Goal: Task Accomplishment & Management: Use online tool/utility

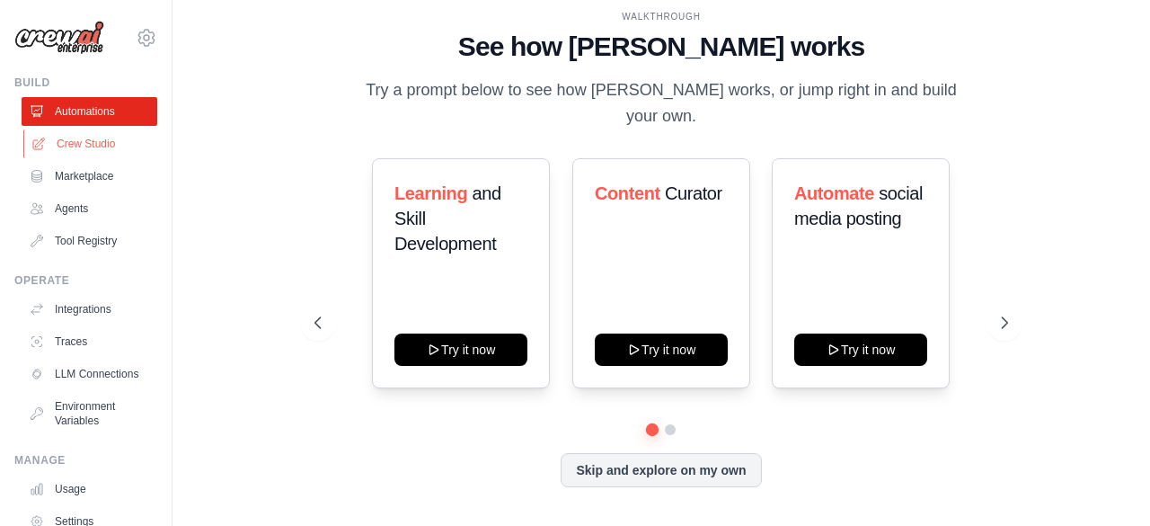
click at [80, 136] on link "Crew Studio" at bounding box center [91, 143] width 136 height 29
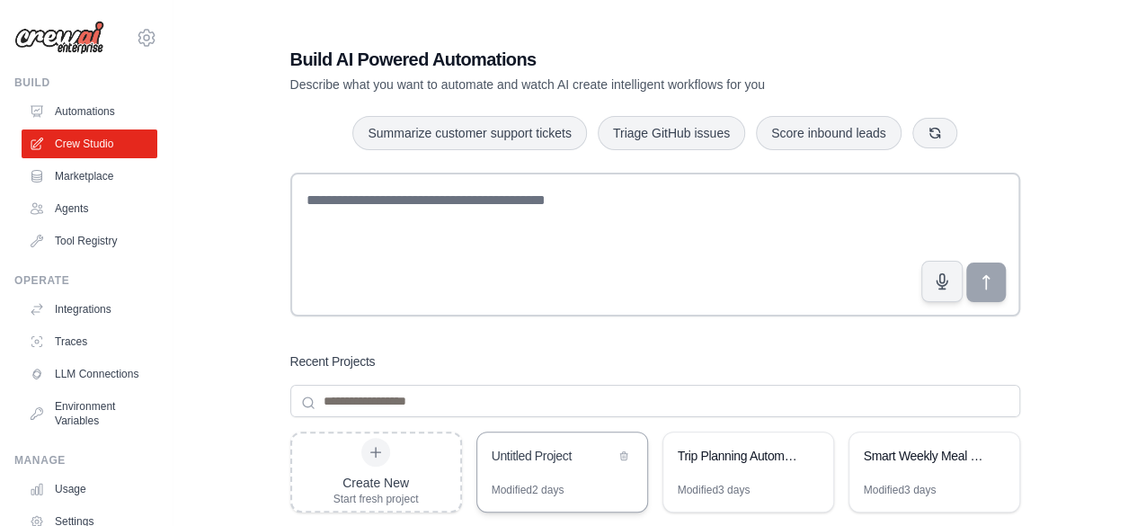
click at [538, 456] on div "Untitled Project" at bounding box center [552, 456] width 123 height 18
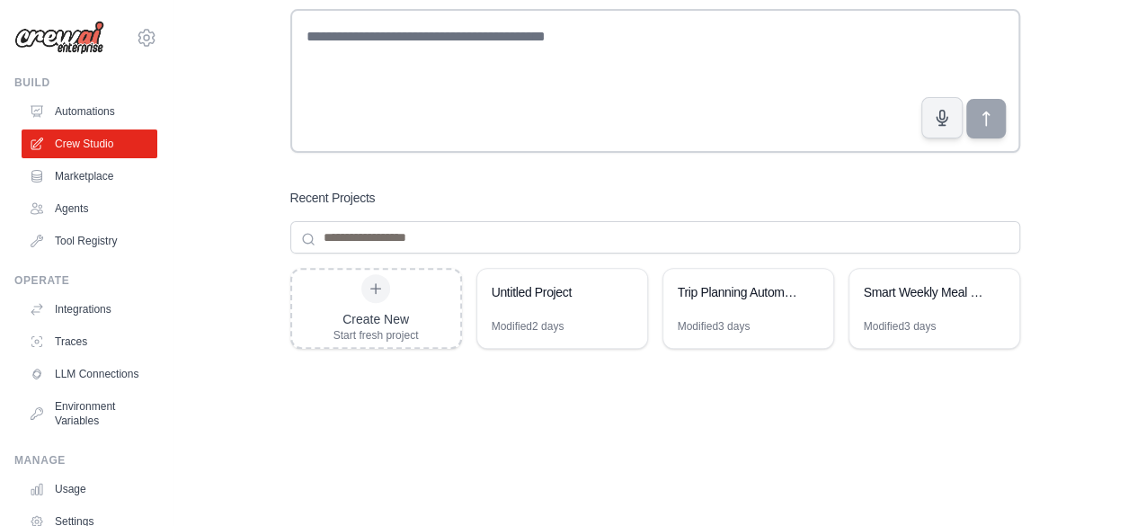
scroll to position [239, 0]
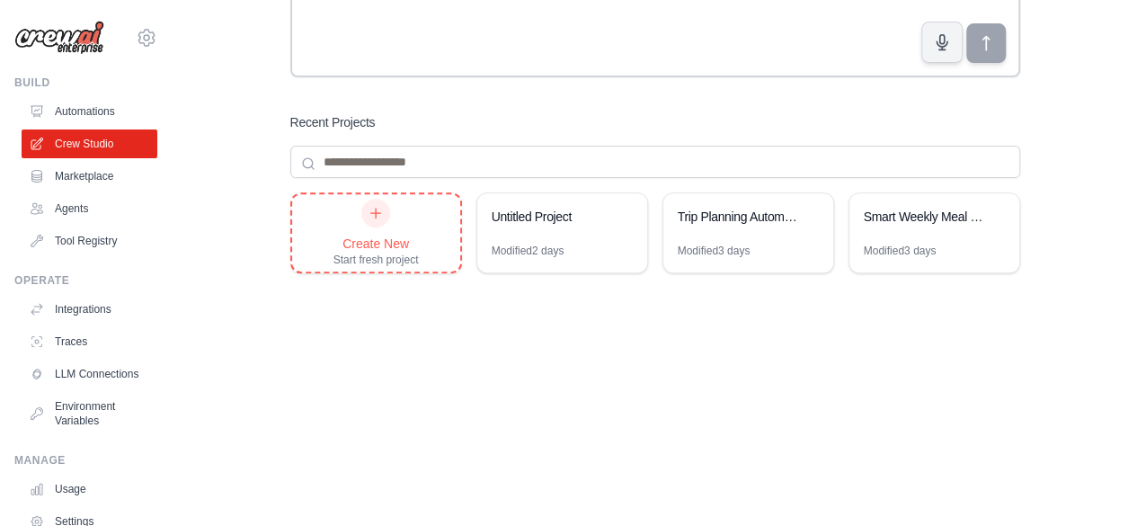
click at [383, 218] on div at bounding box center [375, 213] width 29 height 29
click at [72, 219] on link "Agents" at bounding box center [91, 208] width 136 height 29
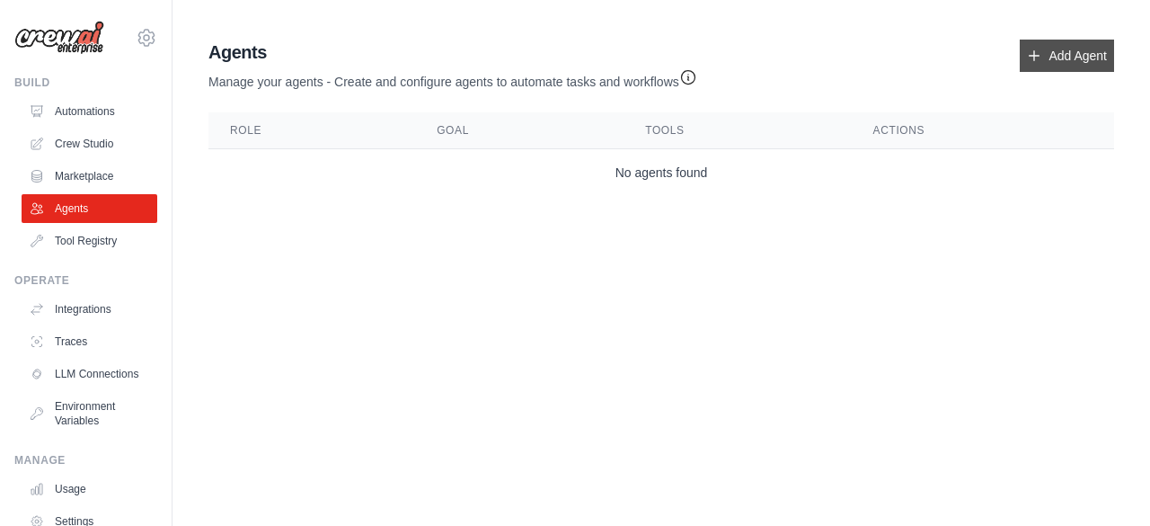
click at [1057, 47] on link "Add Agent" at bounding box center [1067, 56] width 94 height 32
click at [87, 150] on link "Crew Studio" at bounding box center [91, 143] width 136 height 29
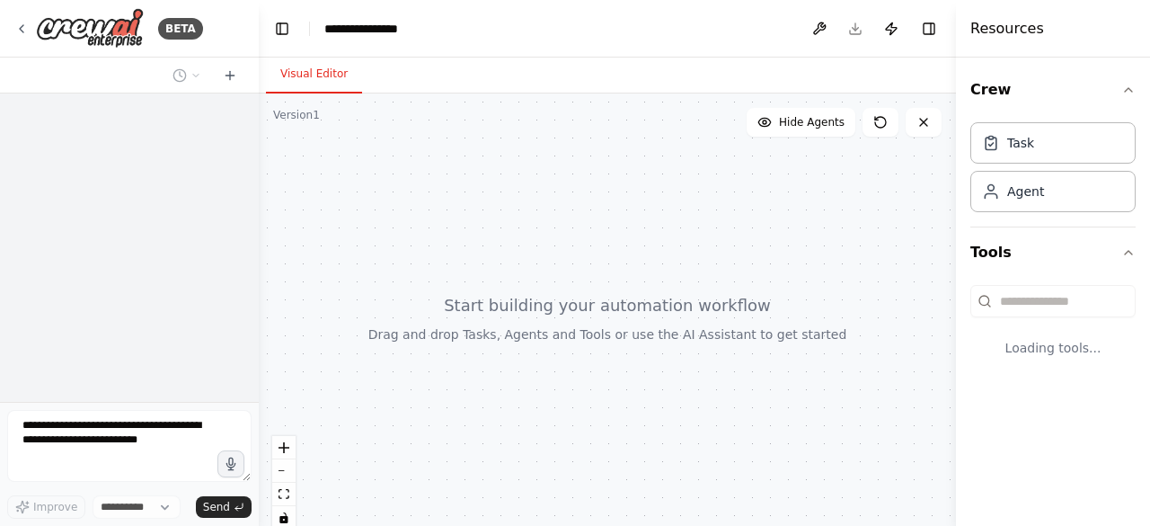
select select "****"
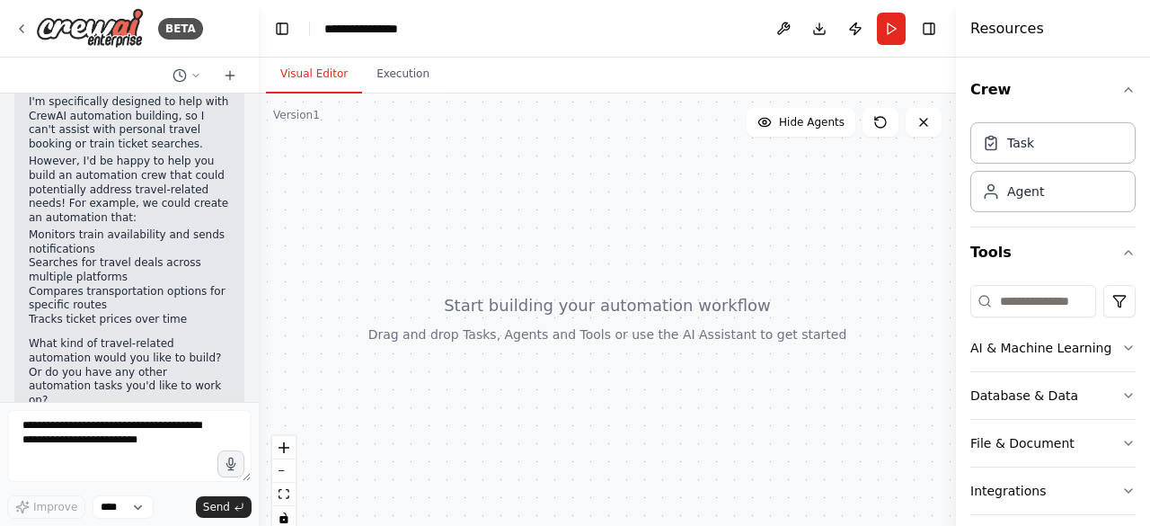
scroll to position [308, 0]
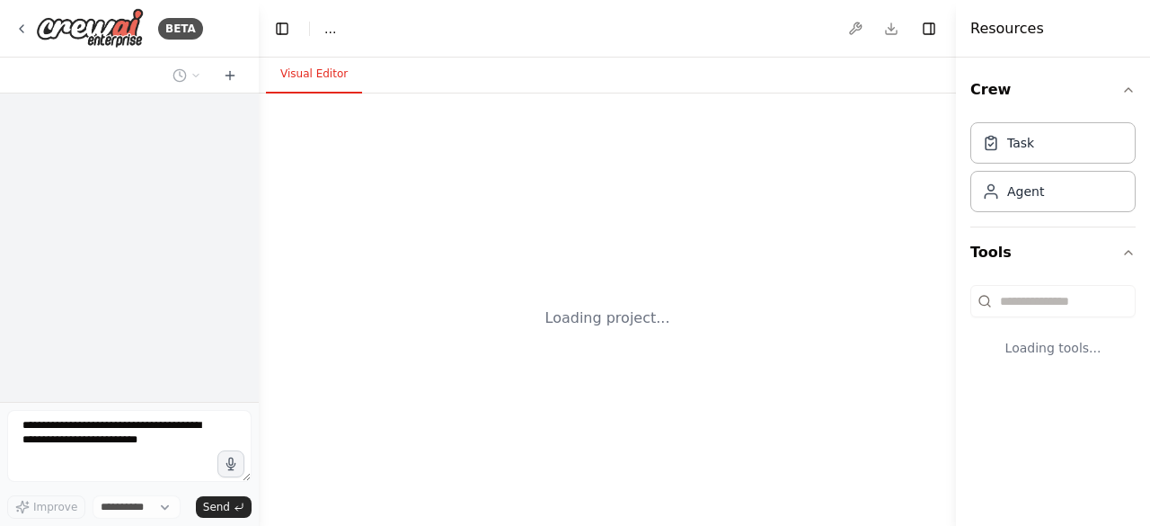
select select "****"
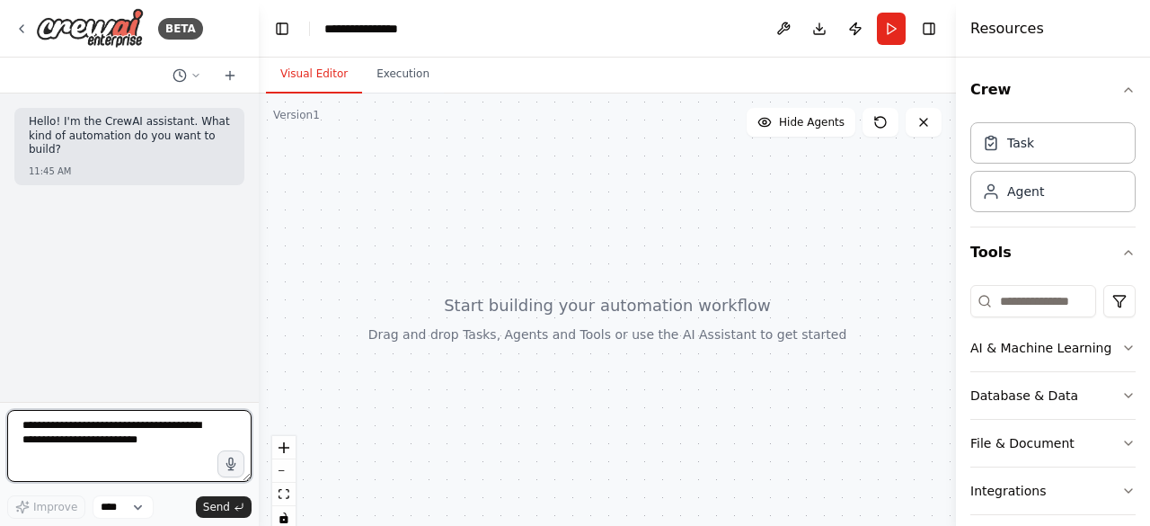
click at [111, 420] on textarea at bounding box center [129, 446] width 244 height 72
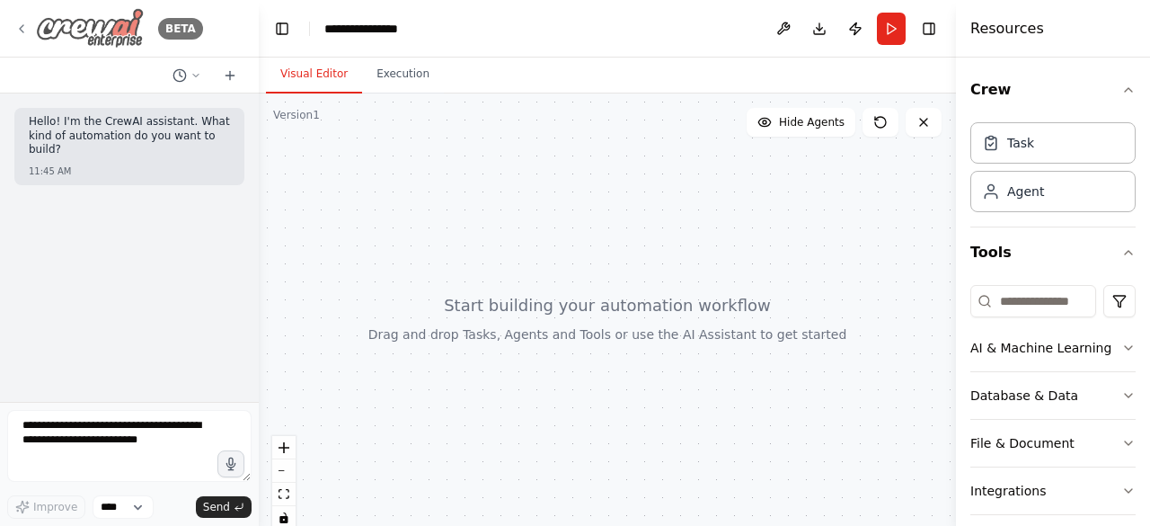
click at [20, 28] on icon at bounding box center [21, 29] width 14 height 14
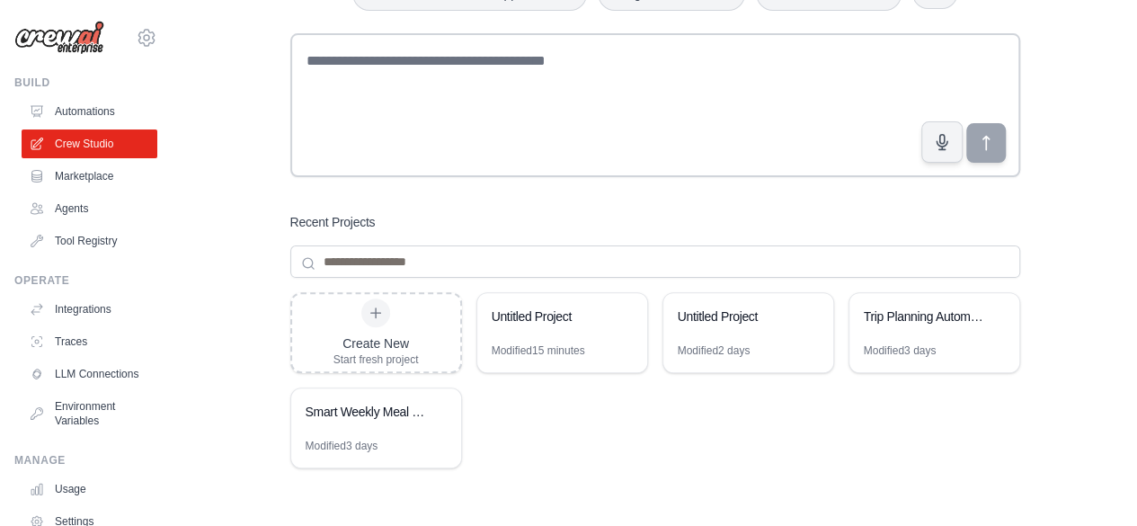
scroll to position [180, 0]
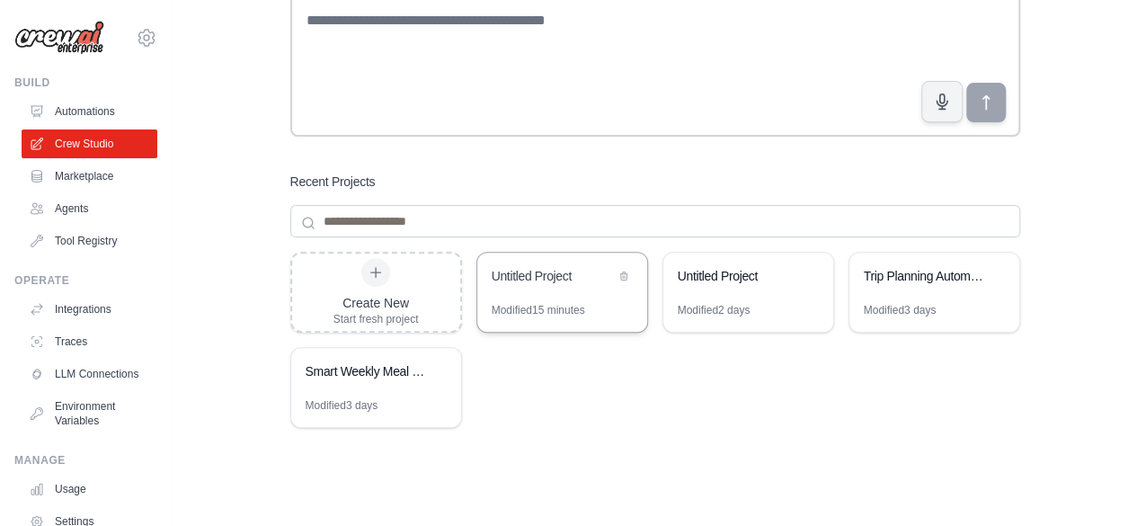
click at [514, 270] on div "Untitled Project" at bounding box center [552, 276] width 123 height 18
click at [895, 274] on div "Trip Planning Automation" at bounding box center [924, 276] width 123 height 18
click at [715, 270] on div "Untitled Project" at bounding box center [738, 276] width 123 height 18
click at [906, 283] on div "Trip Planning Automation" at bounding box center [924, 276] width 123 height 18
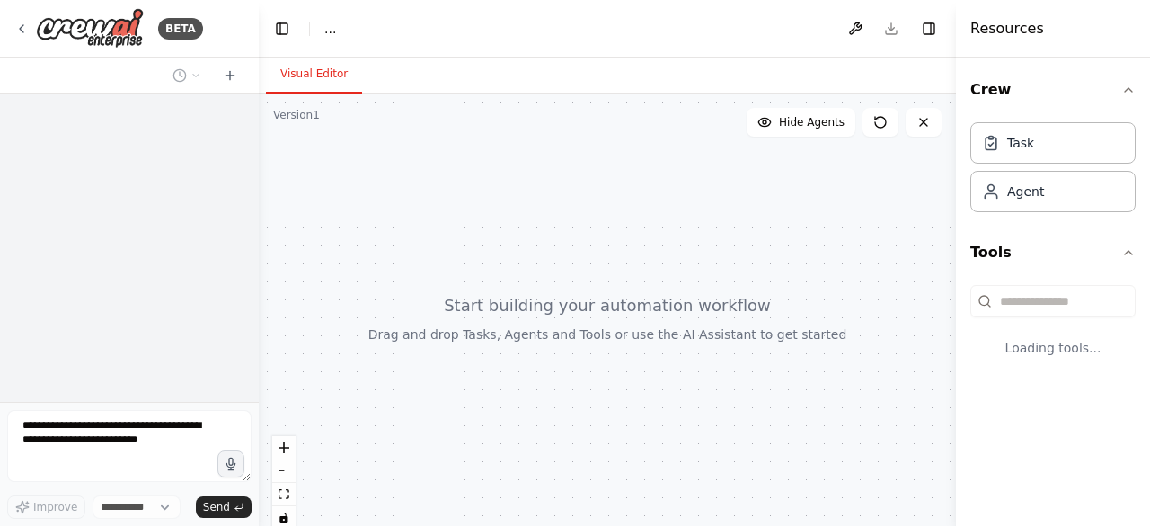
select select "****"
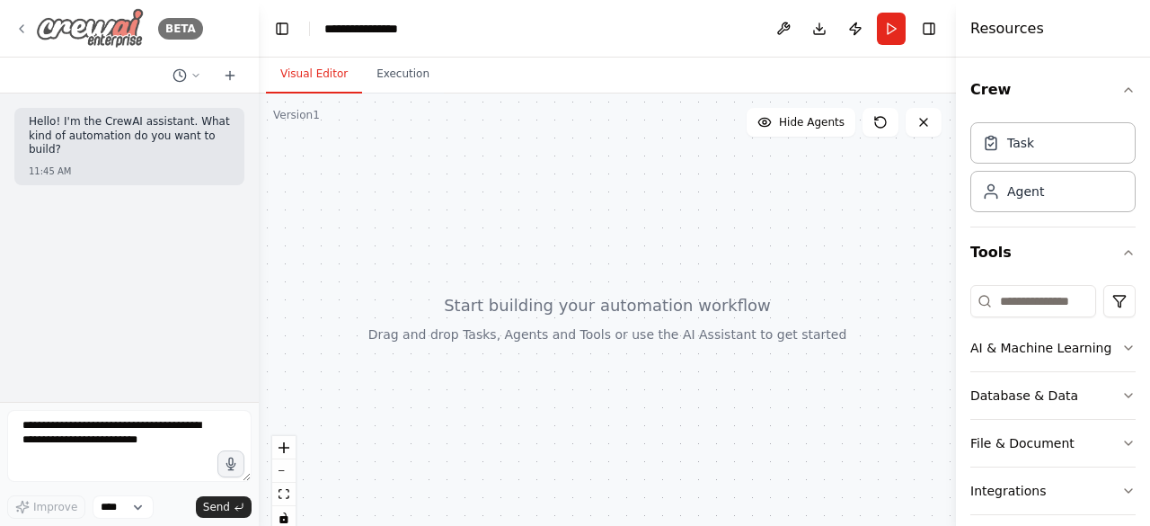
click at [23, 26] on icon at bounding box center [21, 29] width 14 height 14
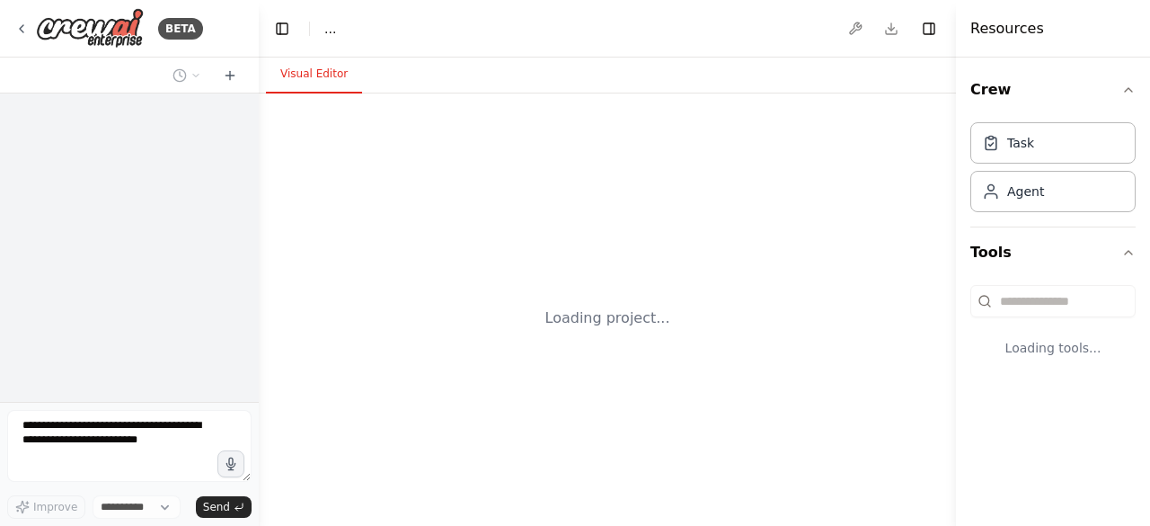
select select "****"
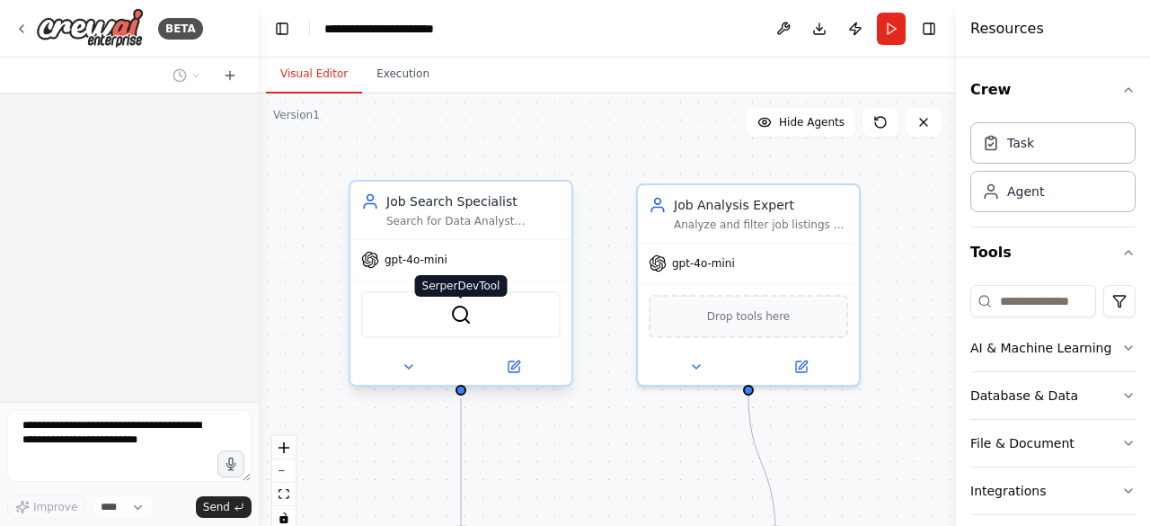
click at [461, 319] on img at bounding box center [461, 315] width 22 height 22
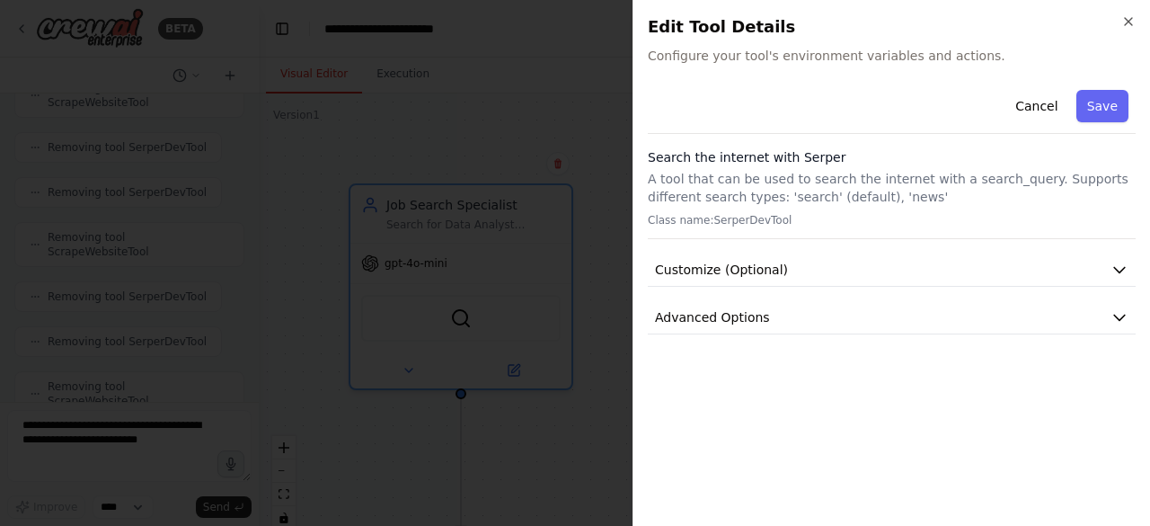
scroll to position [3321, 0]
click at [762, 270] on span "Customize (Optional)" at bounding box center [721, 270] width 133 height 18
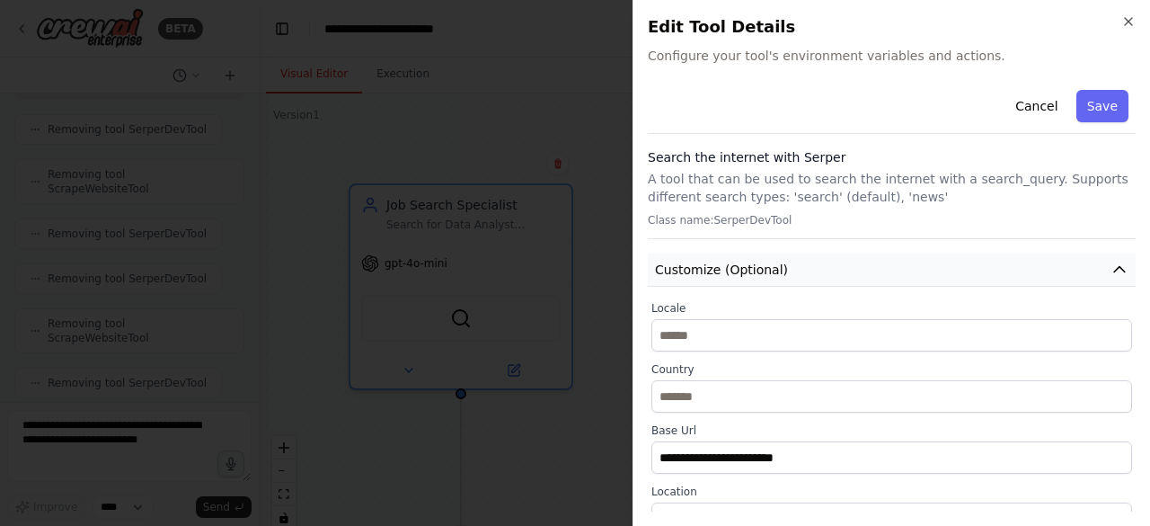
click at [762, 270] on span "Customize (Optional)" at bounding box center [721, 270] width 133 height 18
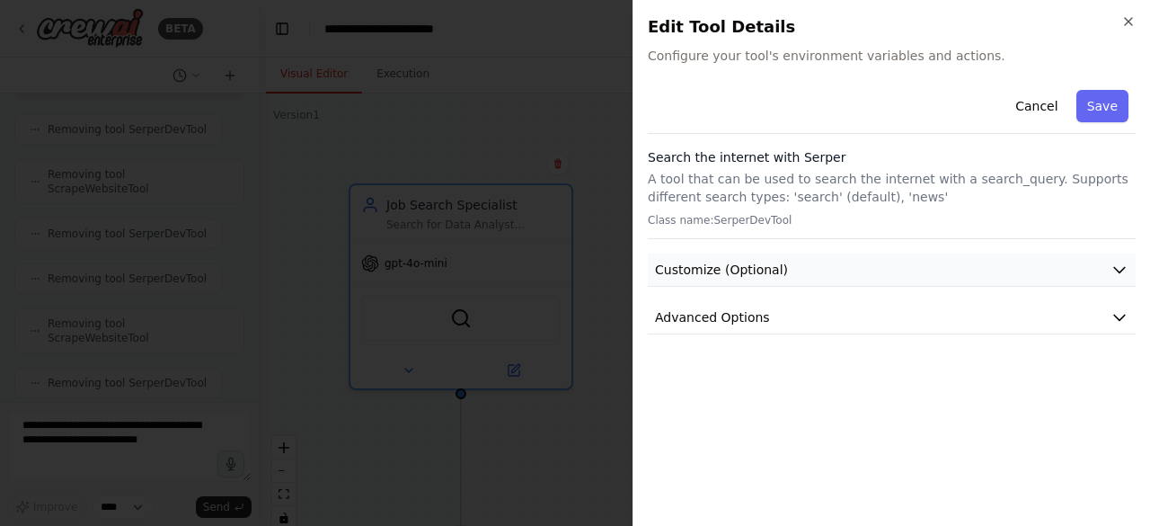
click at [762, 270] on span "Customize (Optional)" at bounding box center [721, 270] width 133 height 18
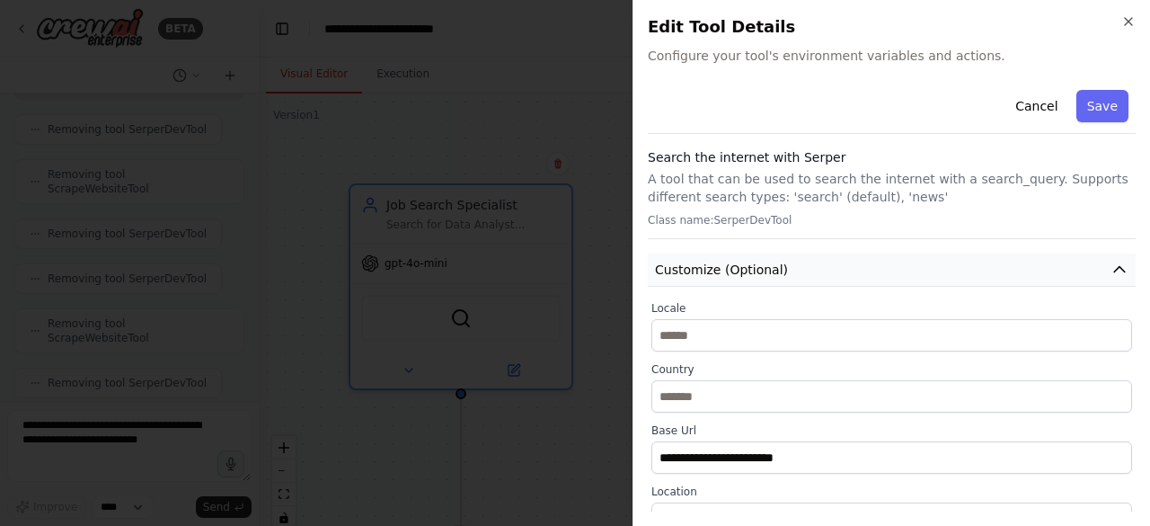
click at [762, 270] on span "Customize (Optional)" at bounding box center [721, 270] width 133 height 18
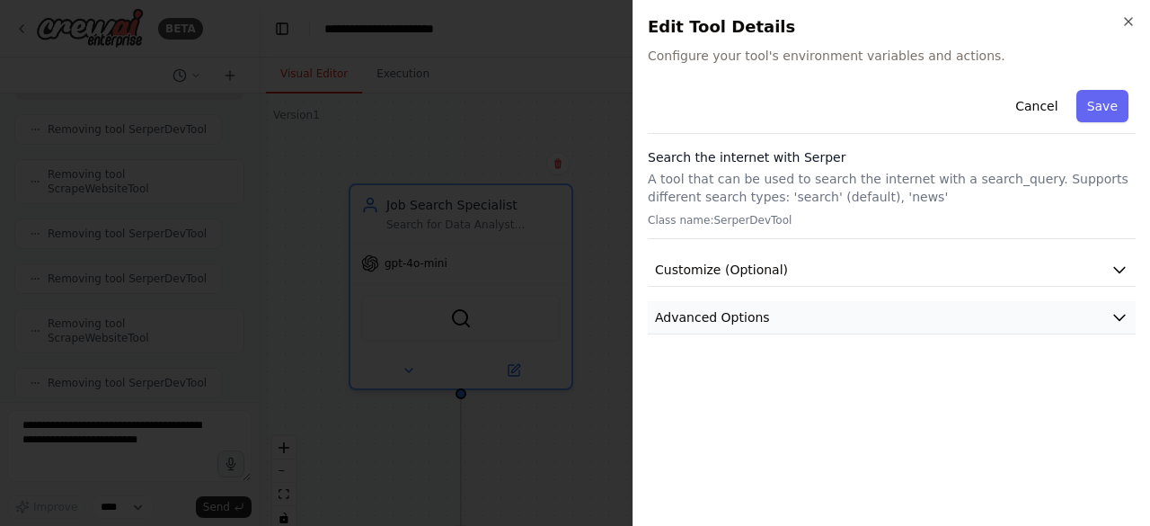
click at [760, 310] on button "Advanced Options" at bounding box center [892, 317] width 488 height 33
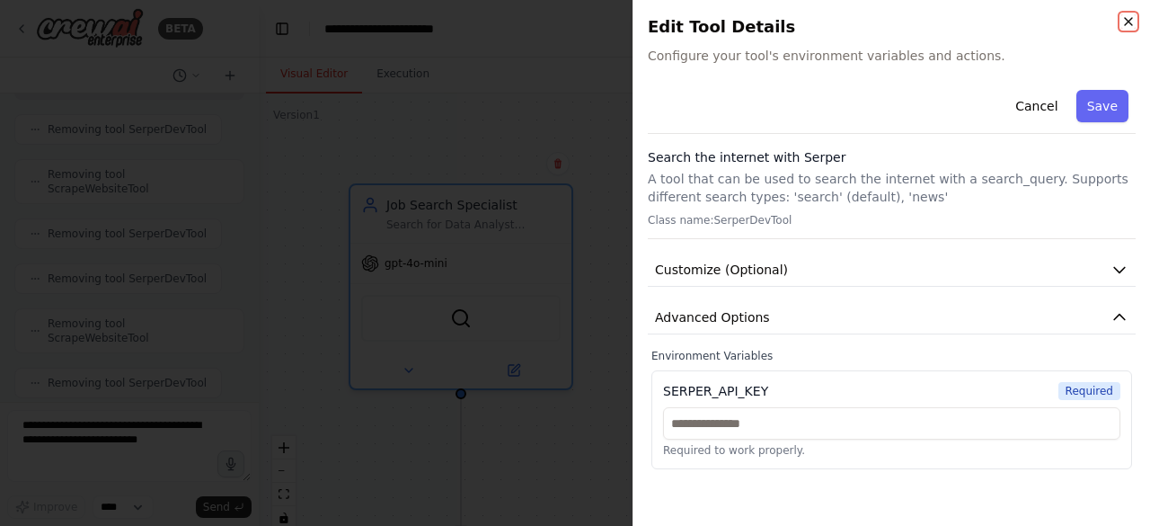
click at [1126, 25] on icon "button" at bounding box center [1128, 21] width 14 height 14
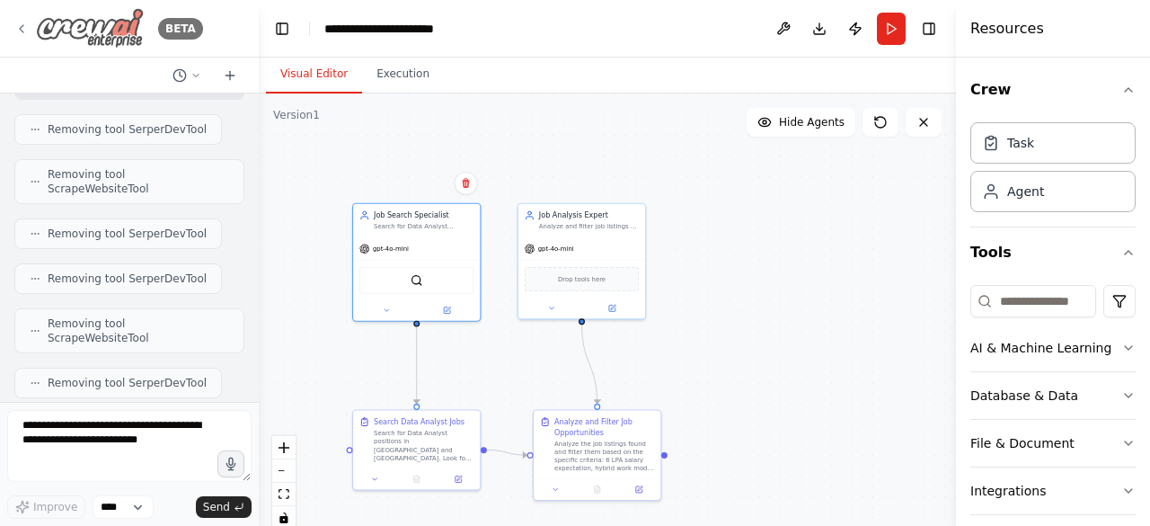
click at [23, 24] on icon at bounding box center [21, 29] width 14 height 14
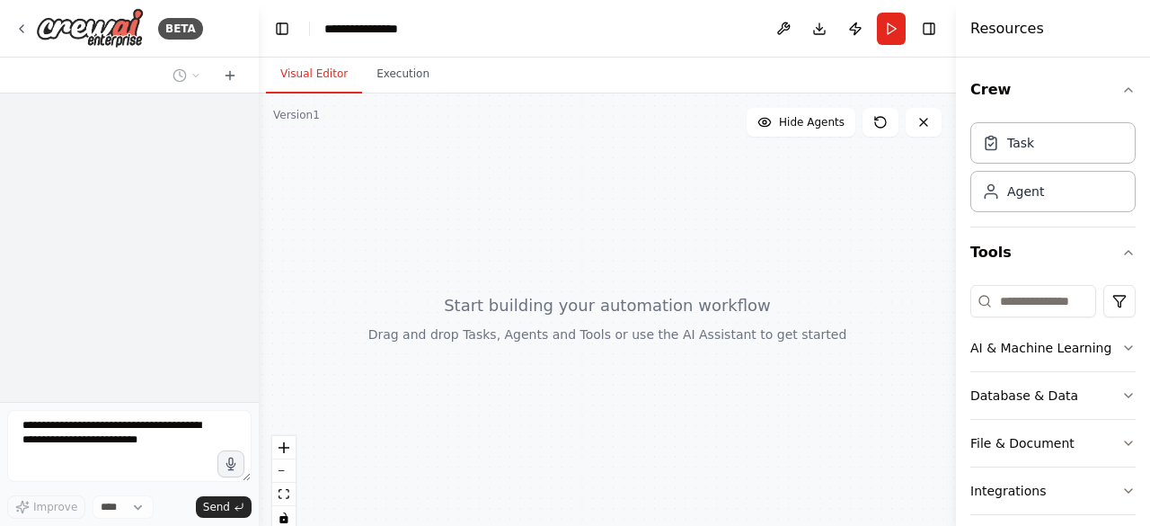
click at [10, 25] on div "BETA" at bounding box center [129, 29] width 259 height 58
click at [23, 24] on icon at bounding box center [21, 29] width 14 height 14
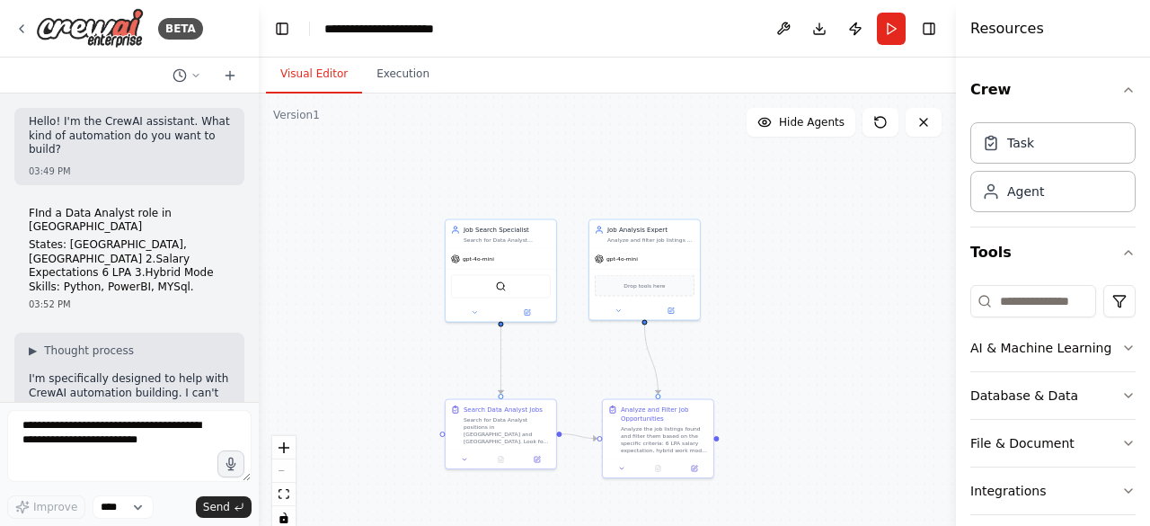
scroll to position [3321, 0]
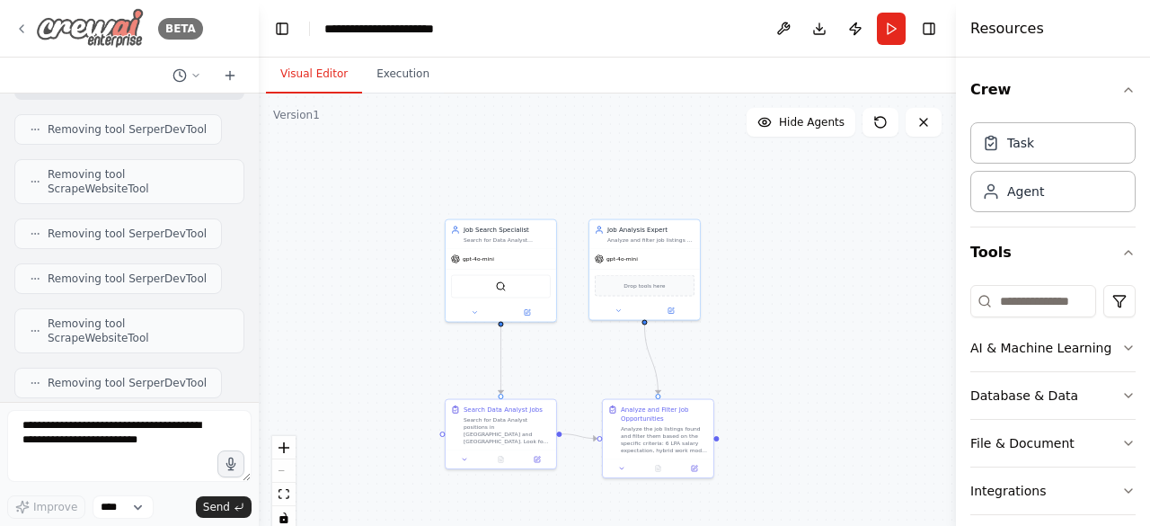
click at [25, 27] on icon at bounding box center [21, 29] width 14 height 14
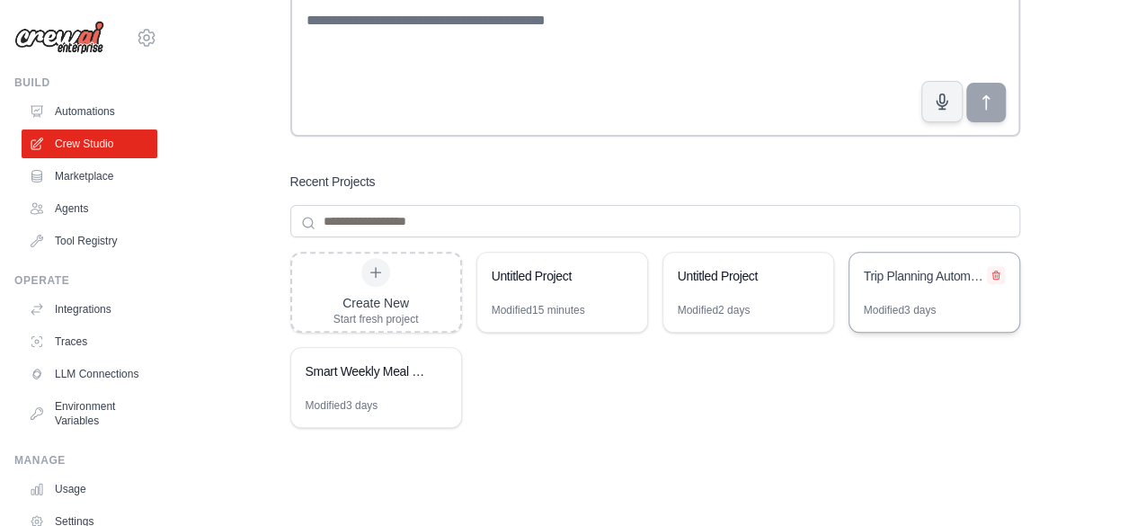
click at [997, 278] on icon at bounding box center [995, 275] width 7 height 8
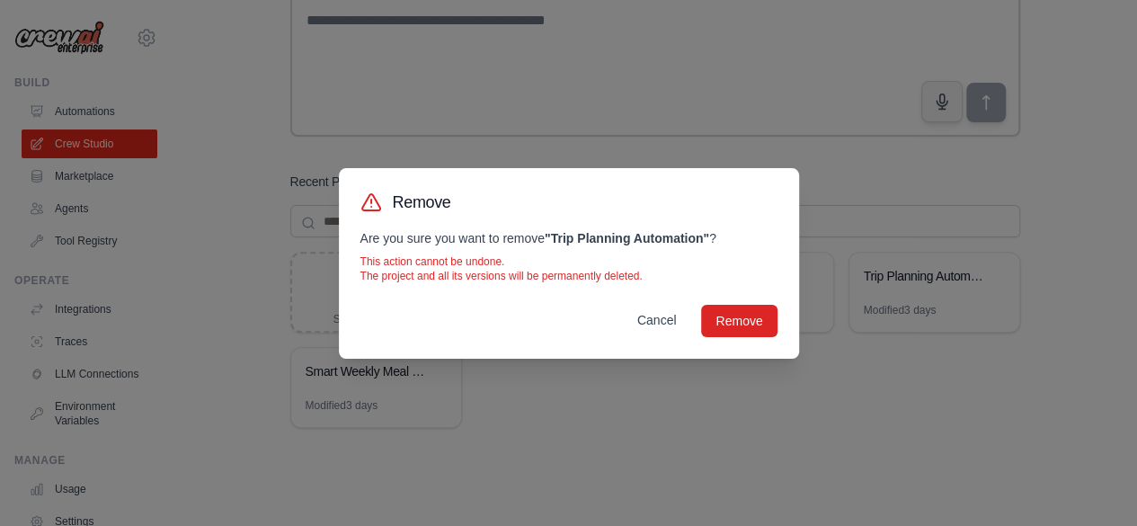
click at [659, 320] on button "Cancel" at bounding box center [657, 320] width 68 height 32
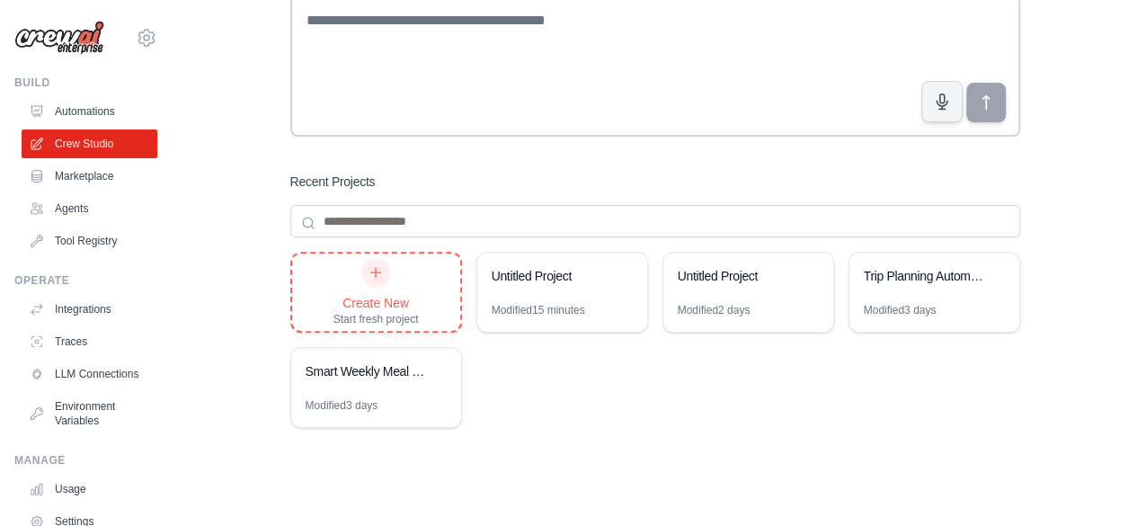
click at [379, 279] on div at bounding box center [375, 272] width 29 height 29
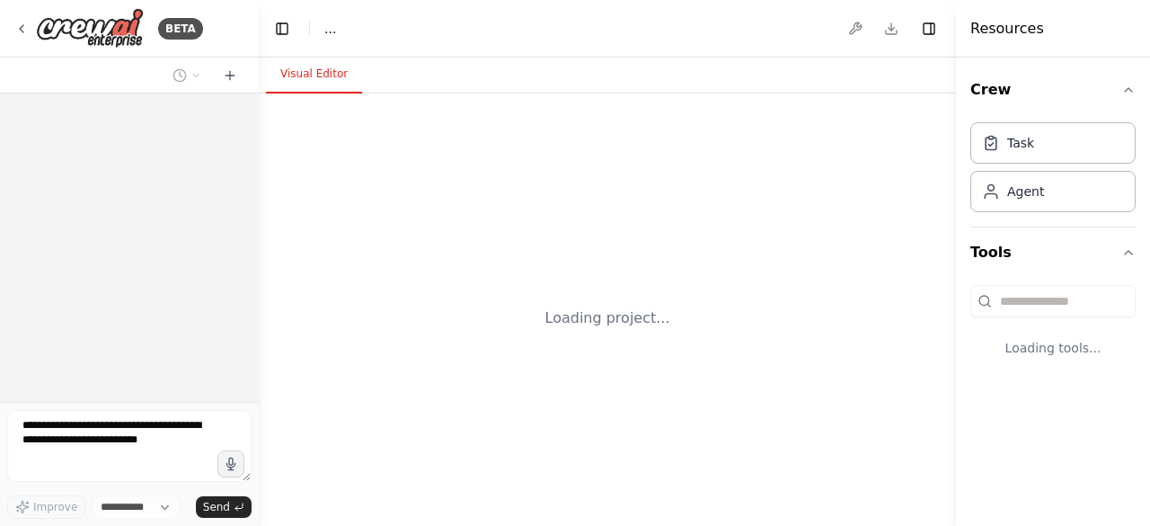
select select "****"
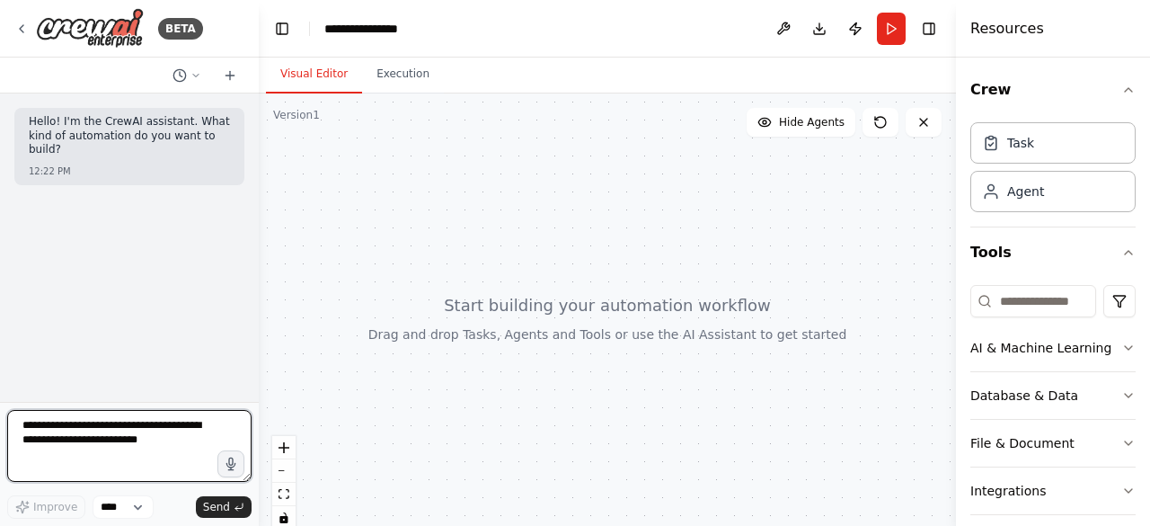
click at [139, 427] on textarea at bounding box center [129, 446] width 244 height 72
click at [89, 433] on textarea at bounding box center [129, 446] width 244 height 72
type textarea "*"
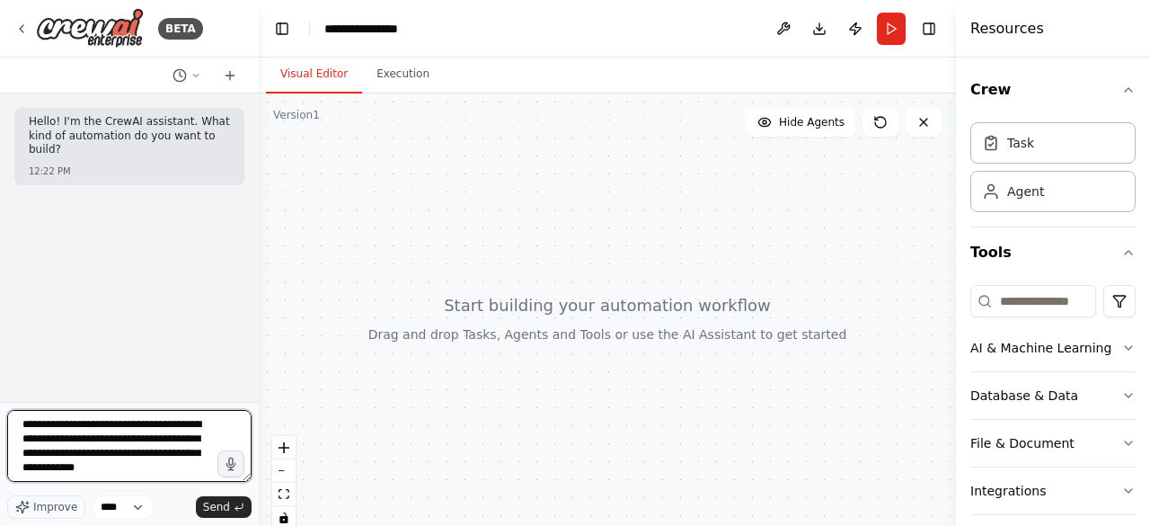
scroll to position [8, 0]
click at [102, 450] on textarea "**********" at bounding box center [129, 446] width 244 height 72
type textarea "**********"
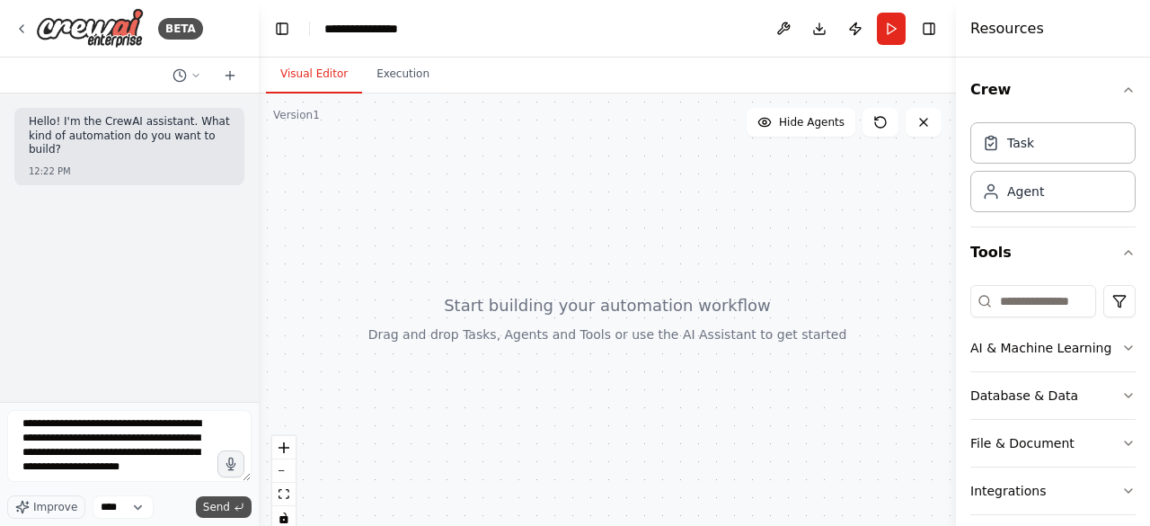
click at [233, 508] on button "Send" at bounding box center [224, 507] width 56 height 22
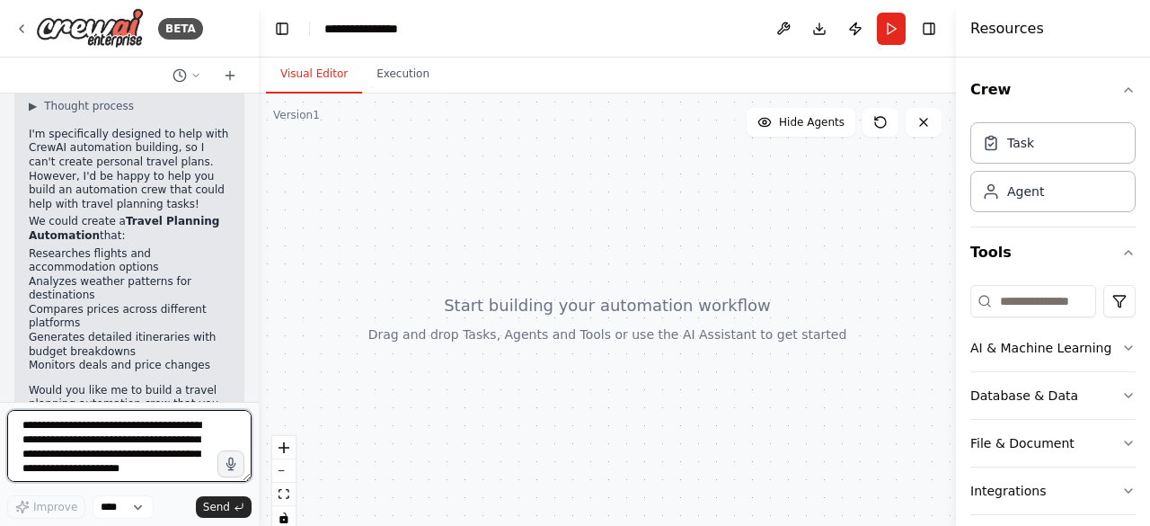
scroll to position [340, 0]
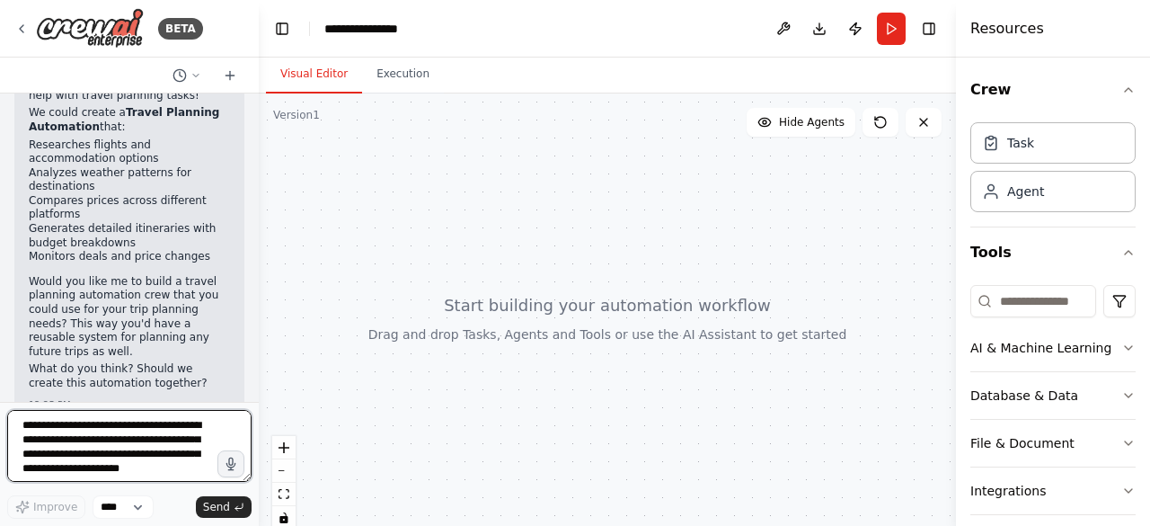
click at [120, 430] on textarea "**********" at bounding box center [129, 446] width 244 height 72
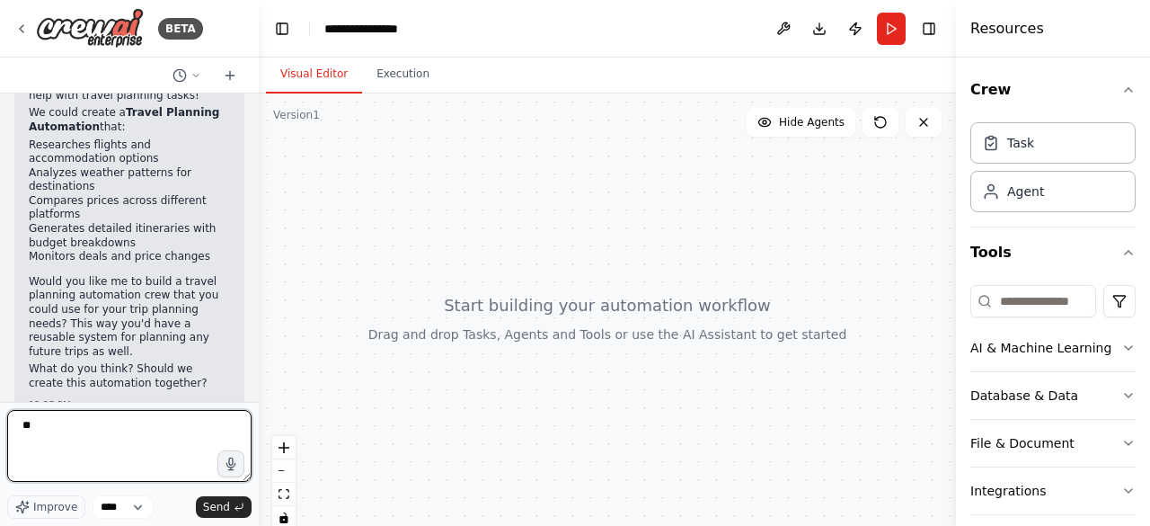
type textarea "***"
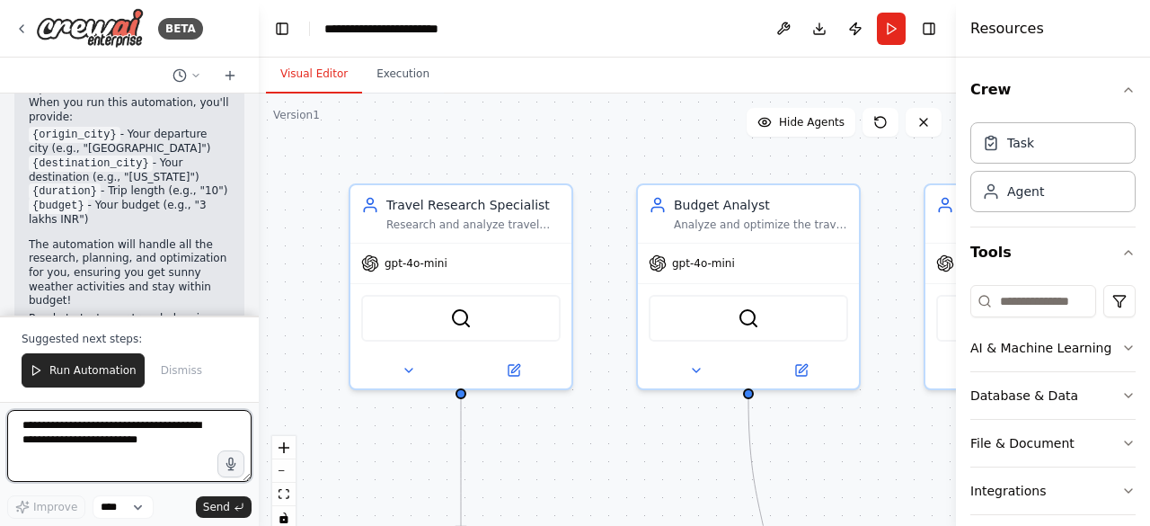
scroll to position [2409, 0]
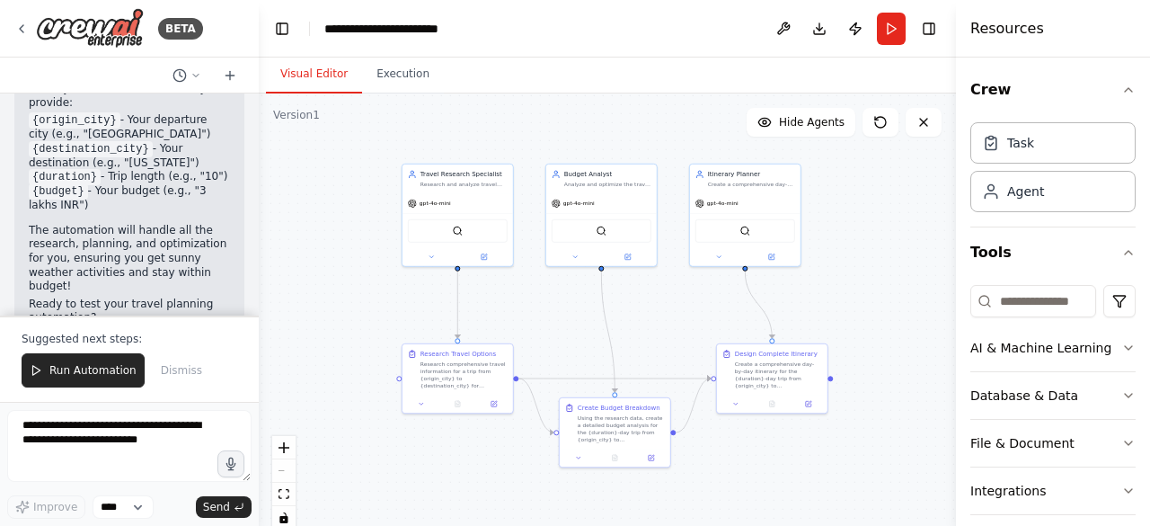
drag, startPoint x: 368, startPoint y: 330, endPoint x: 296, endPoint y: 258, distance: 101.6
click at [296, 258] on div ".deletable-edge-delete-btn { width: 20px; height: 20px; border: 0px solid #ffff…" at bounding box center [607, 317] width 697 height 449
click at [486, 254] on icon at bounding box center [484, 254] width 5 height 5
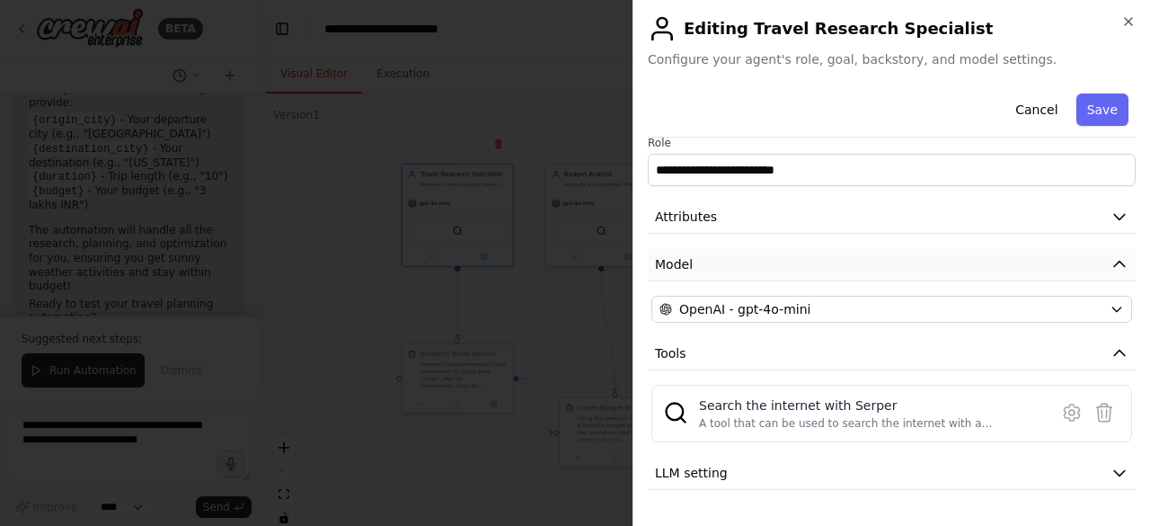
scroll to position [0, 0]
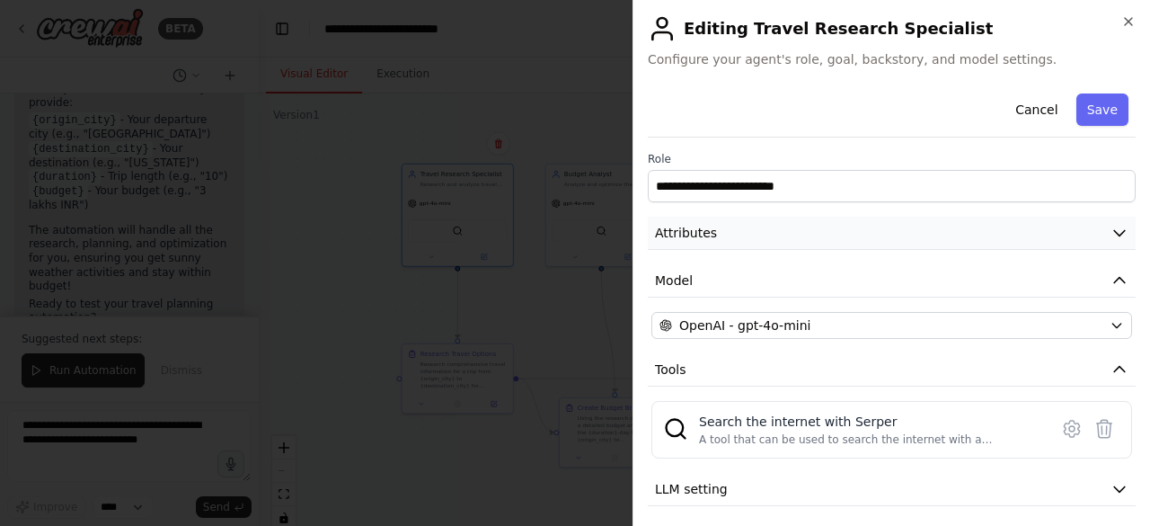
click at [1111, 225] on icon "button" at bounding box center [1120, 233] width 18 height 18
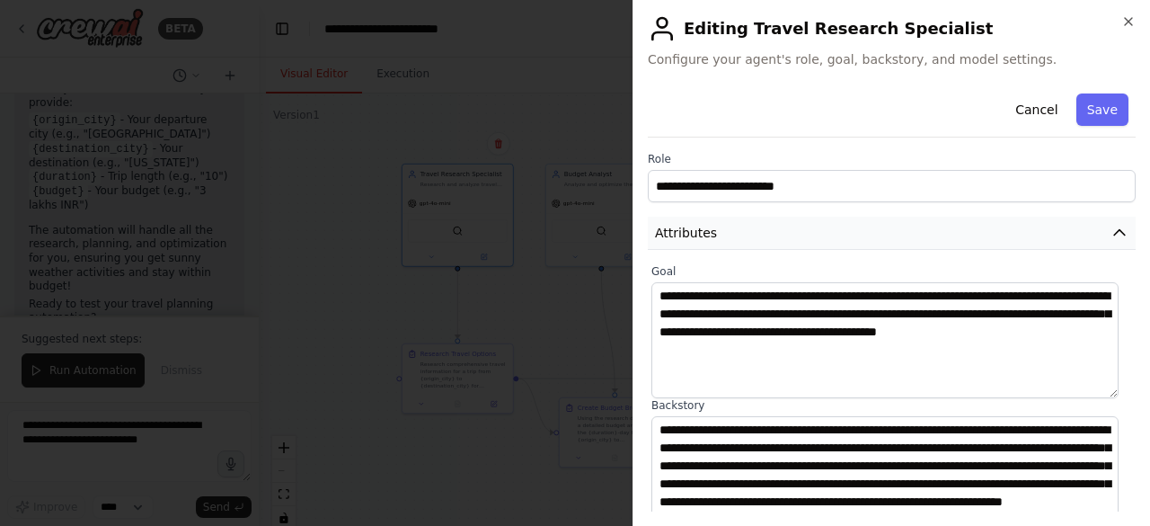
click at [1111, 229] on icon "button" at bounding box center [1120, 233] width 18 height 18
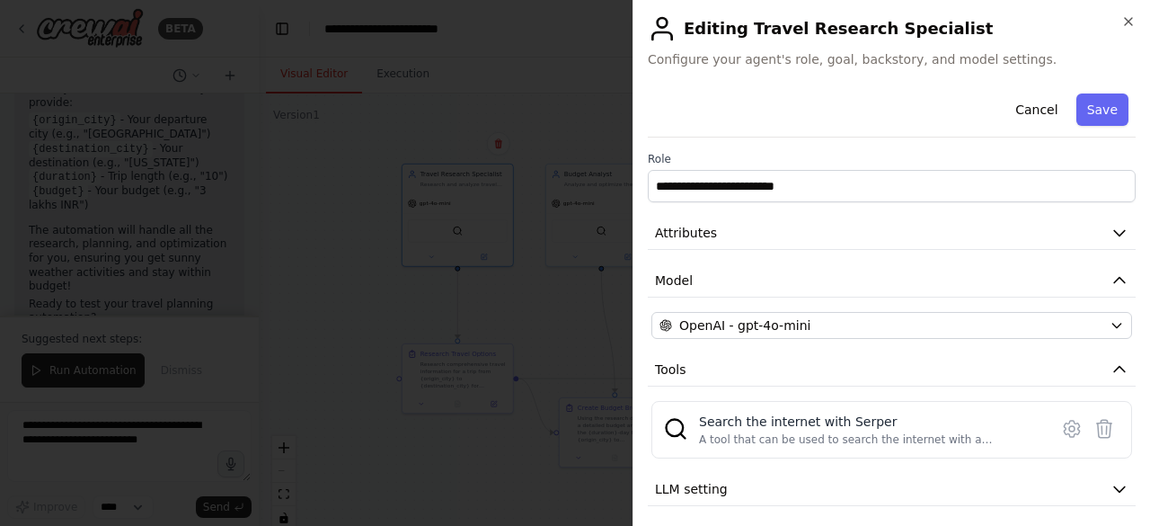
scroll to position [53, 0]
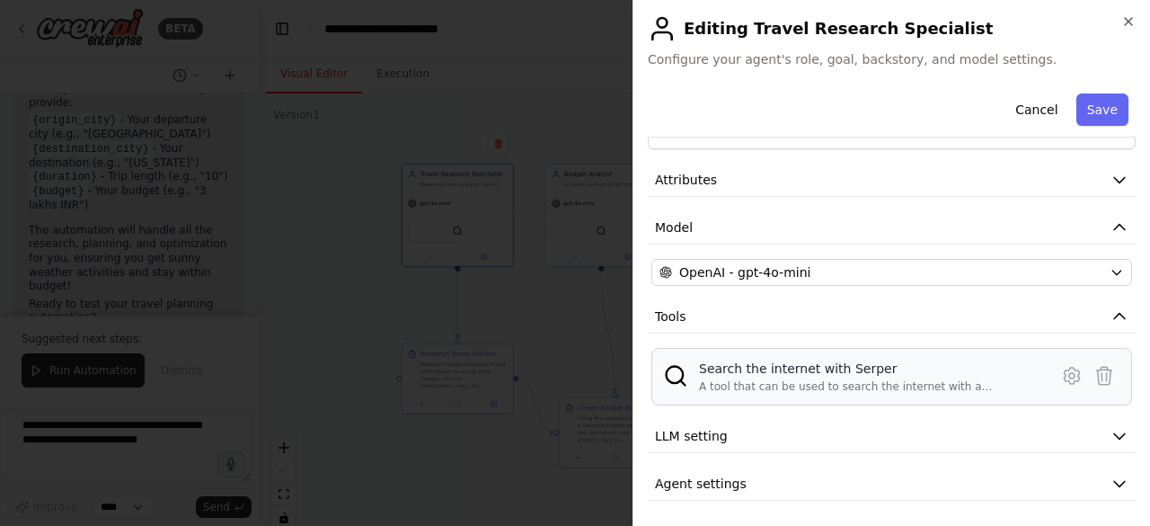
click at [723, 382] on div "A tool that can be used to search the internet with a search_query. Supports di…" at bounding box center [868, 386] width 339 height 14
click at [671, 382] on img at bounding box center [675, 375] width 25 height 25
click at [1130, 17] on icon "button" at bounding box center [1128, 21] width 14 height 14
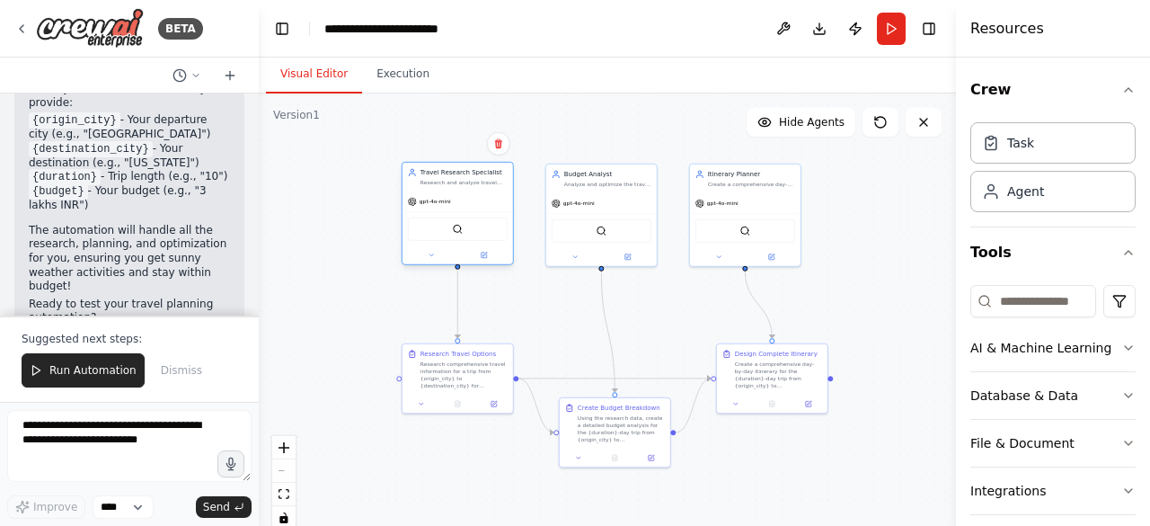
click at [456, 234] on div "SerperDevTool" at bounding box center [458, 228] width 100 height 23
click at [458, 235] on div "SerperDevTool" at bounding box center [458, 228] width 100 height 23
click at [489, 198] on div "gpt-4o-mini" at bounding box center [458, 201] width 111 height 20
click at [429, 254] on icon at bounding box center [431, 255] width 7 height 7
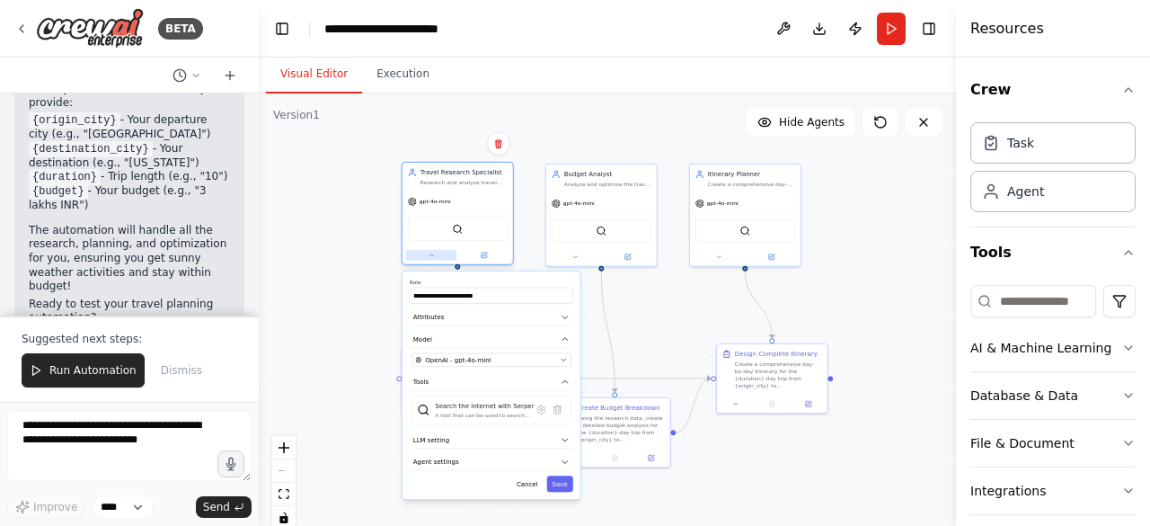
click at [429, 254] on icon at bounding box center [431, 255] width 4 height 2
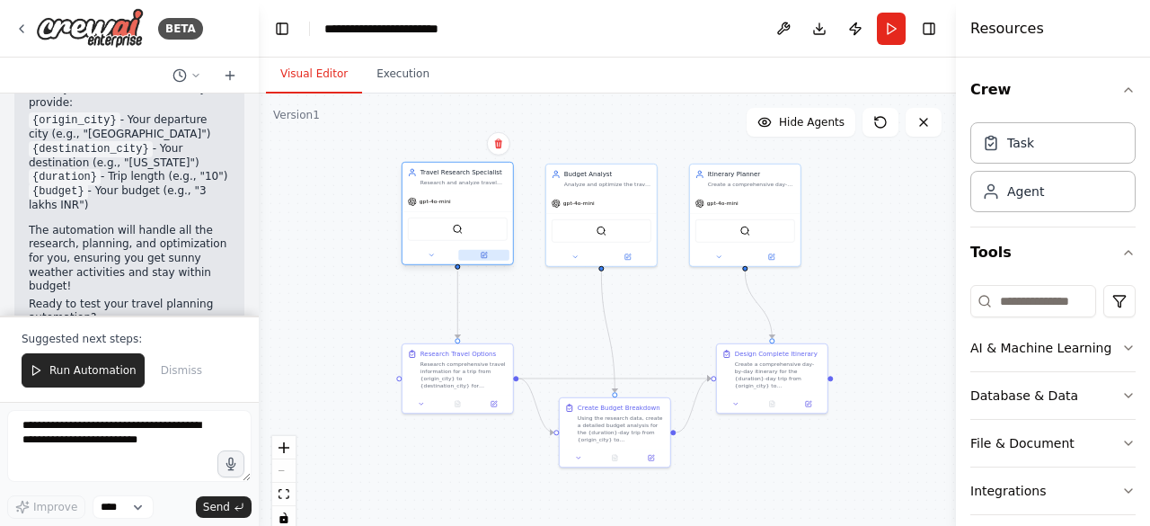
click at [485, 252] on icon at bounding box center [484, 254] width 4 height 4
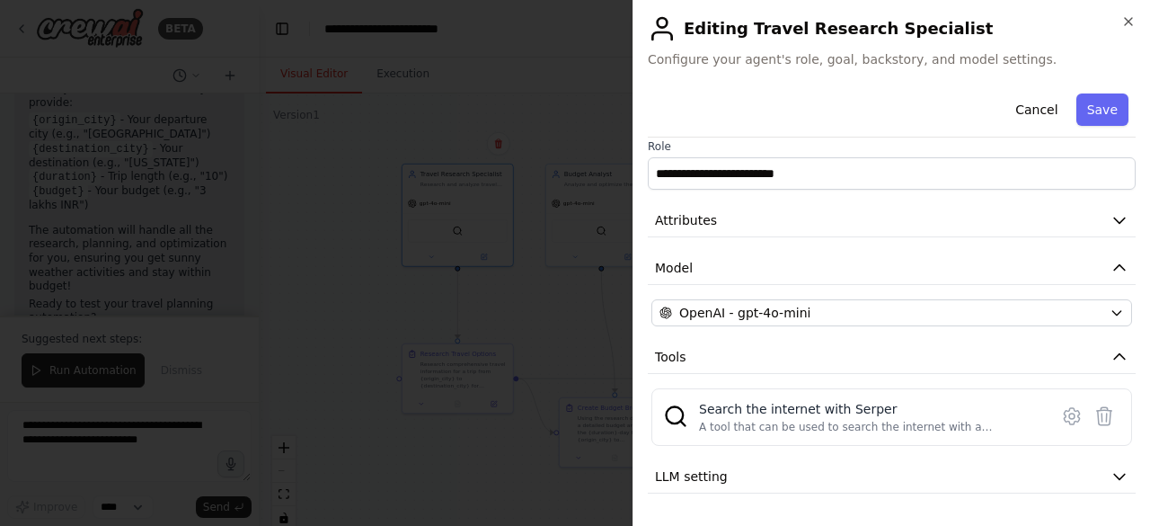
scroll to position [0, 0]
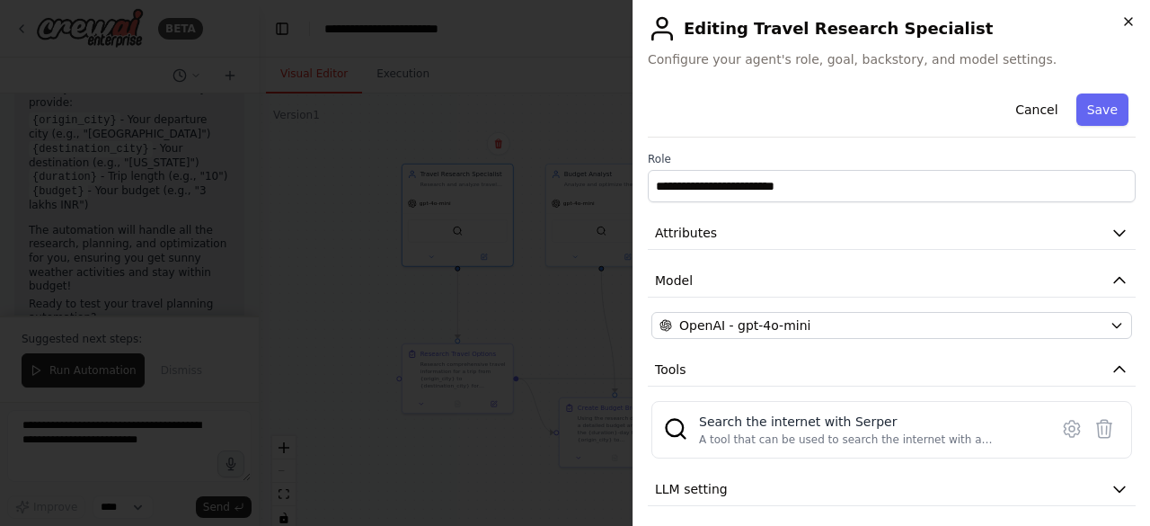
click at [1123, 26] on icon "button" at bounding box center [1128, 21] width 14 height 14
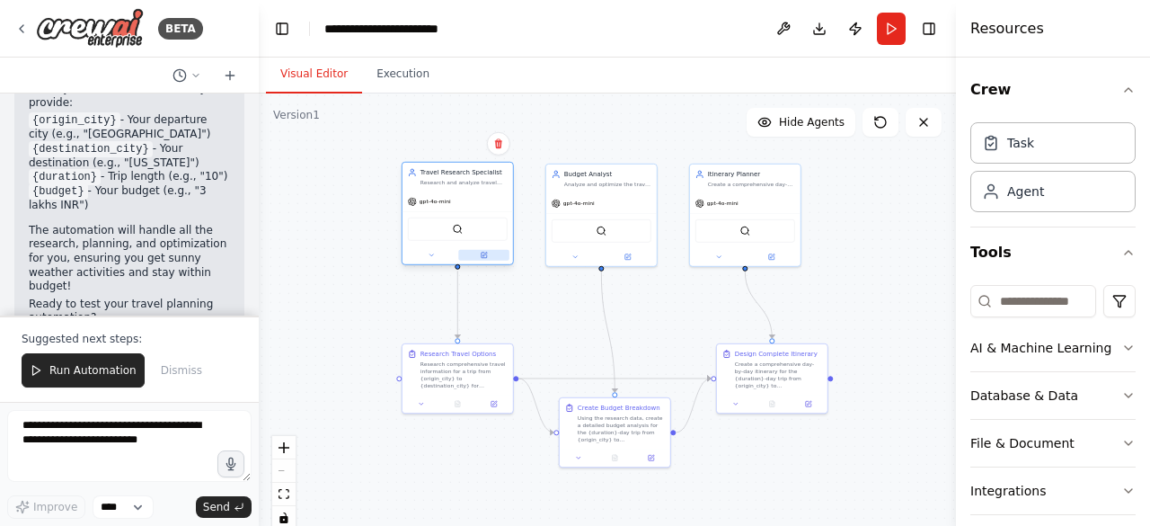
click at [490, 254] on button at bounding box center [483, 255] width 50 height 11
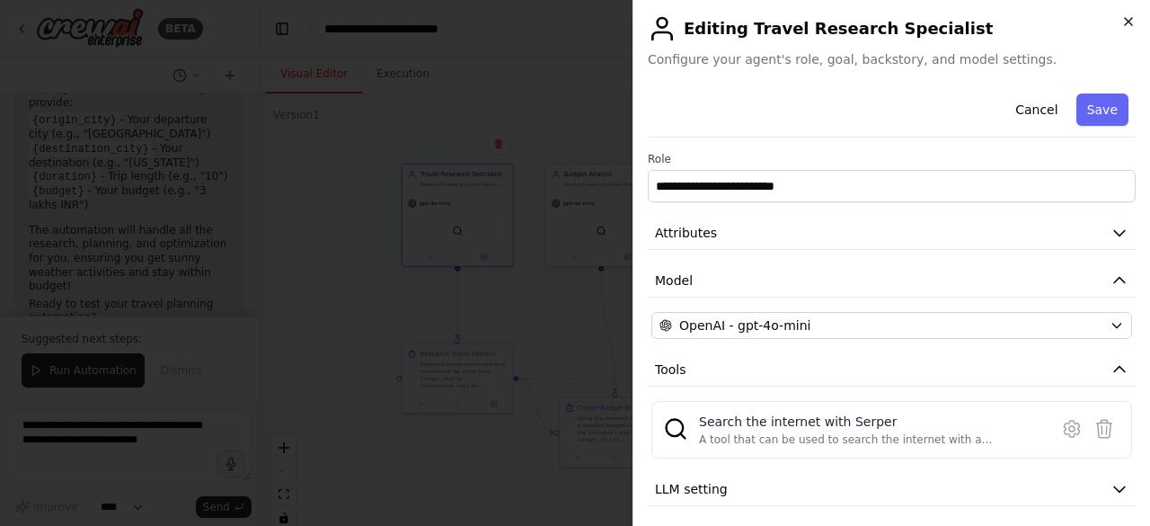
click at [1128, 22] on icon "button" at bounding box center [1128, 21] width 7 height 7
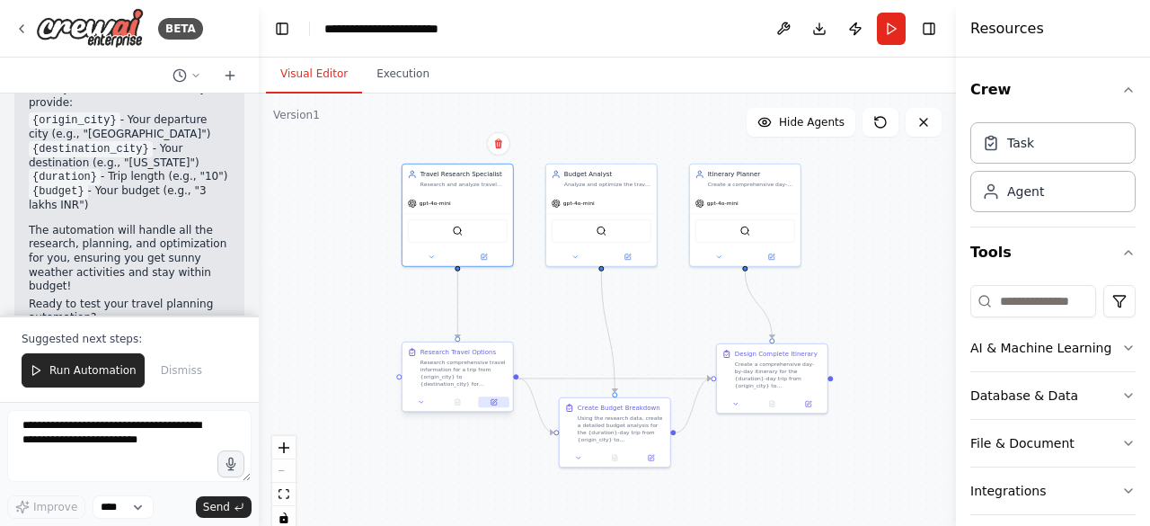
click at [496, 406] on button at bounding box center [493, 401] width 31 height 11
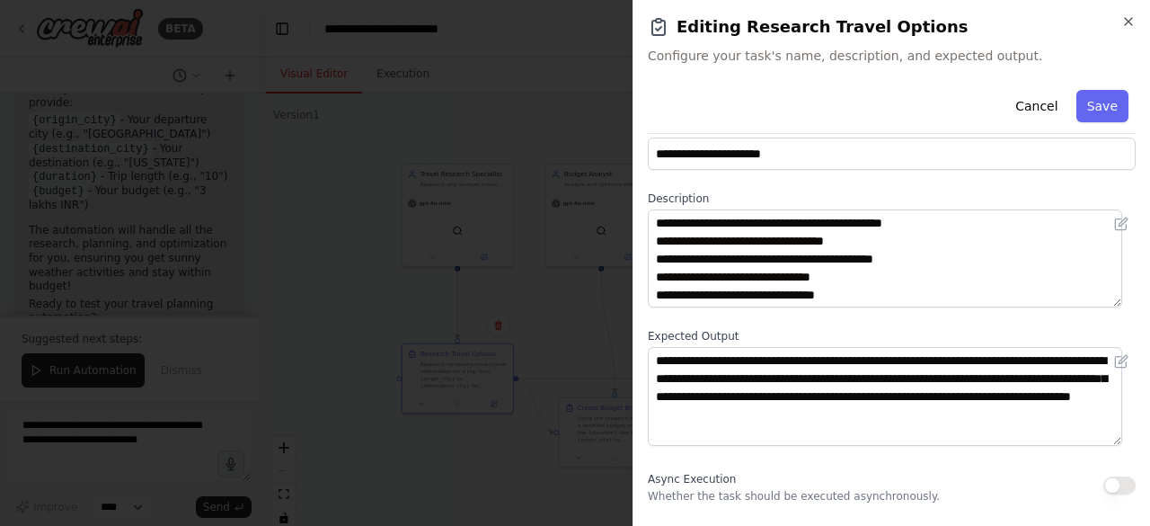
scroll to position [84, 0]
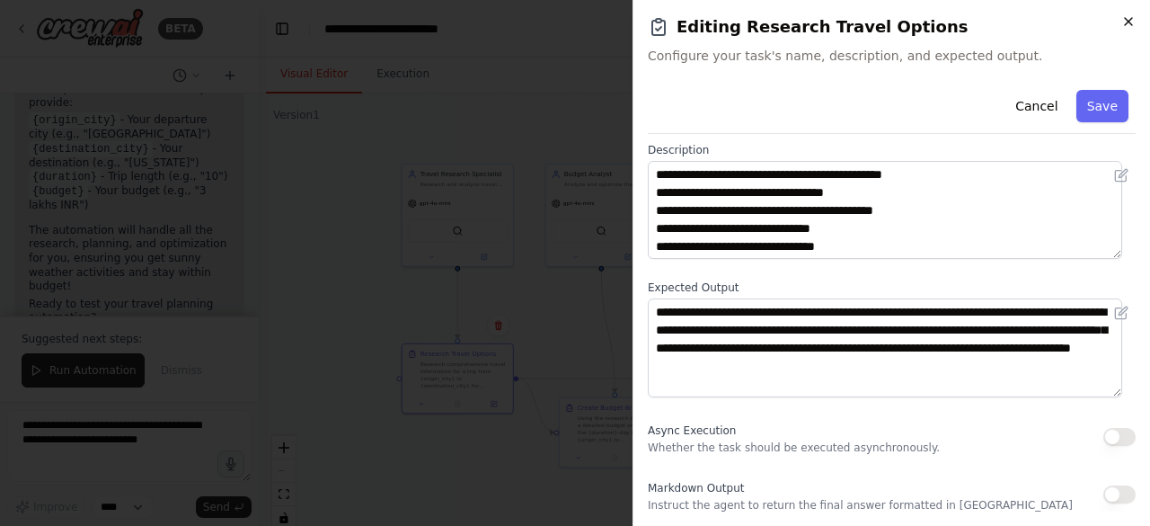
click at [1128, 25] on icon "button" at bounding box center [1128, 21] width 14 height 14
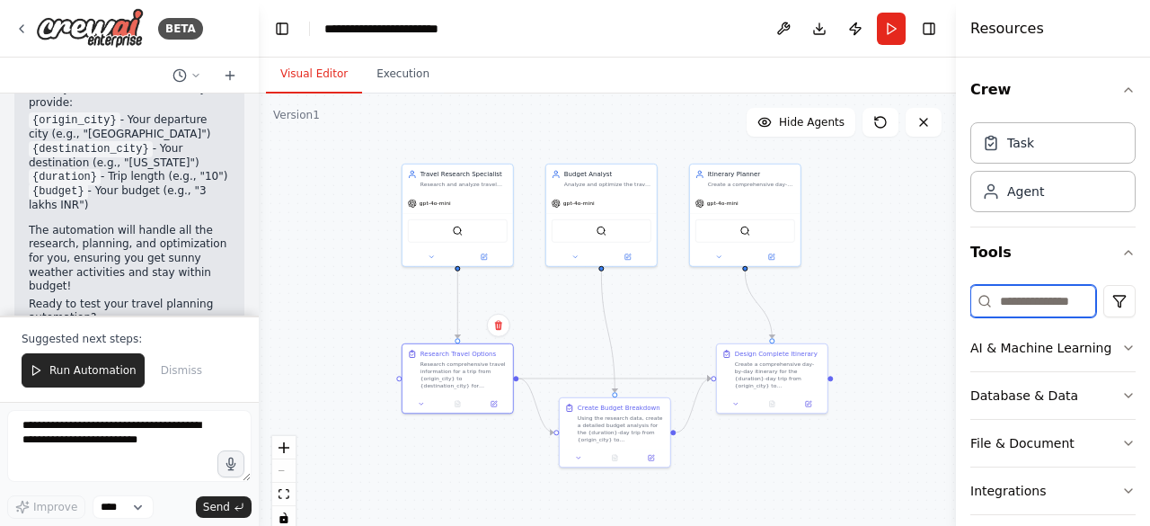
click at [1031, 298] on input at bounding box center [1033, 301] width 126 height 32
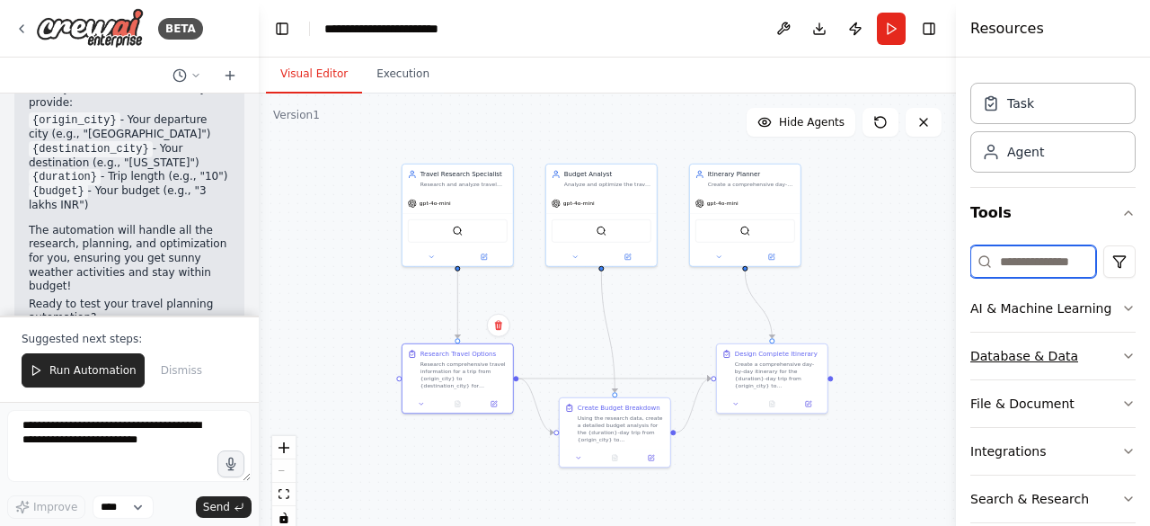
scroll to position [0, 0]
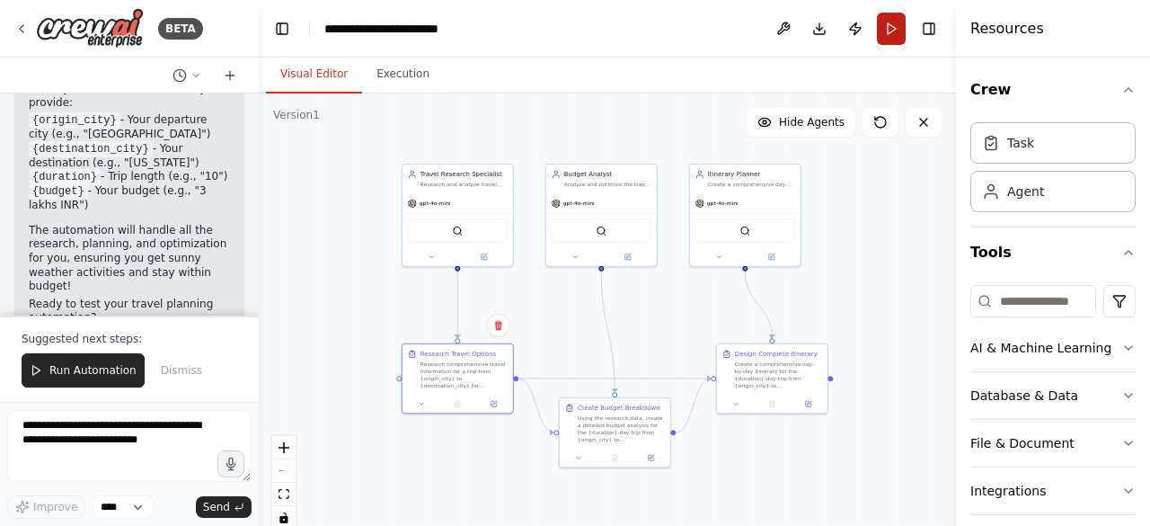
click at [895, 34] on button "Run" at bounding box center [891, 29] width 29 height 32
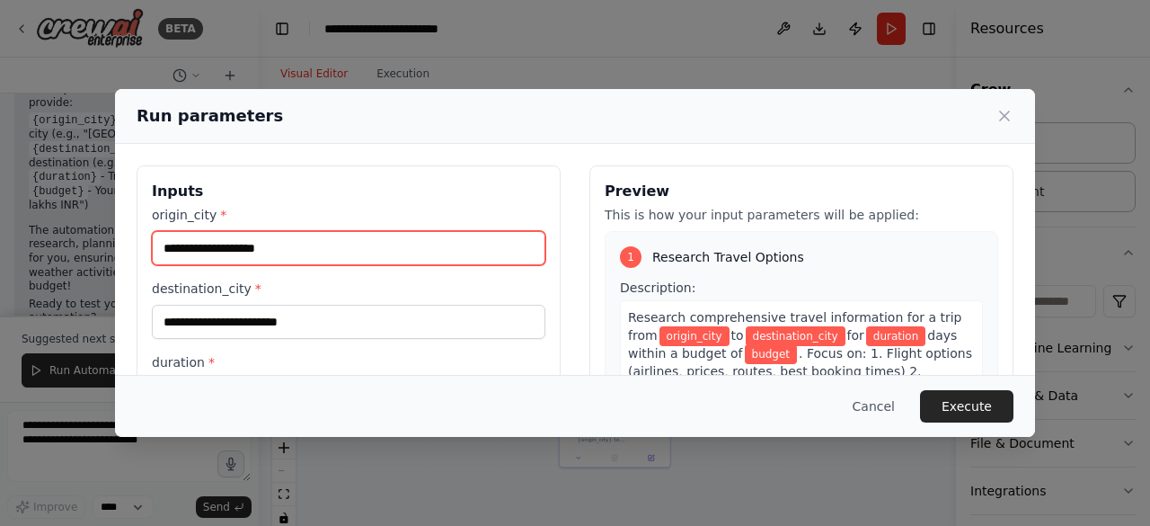
click at [269, 253] on input "origin_city *" at bounding box center [349, 248] width 394 height 34
type input "*********"
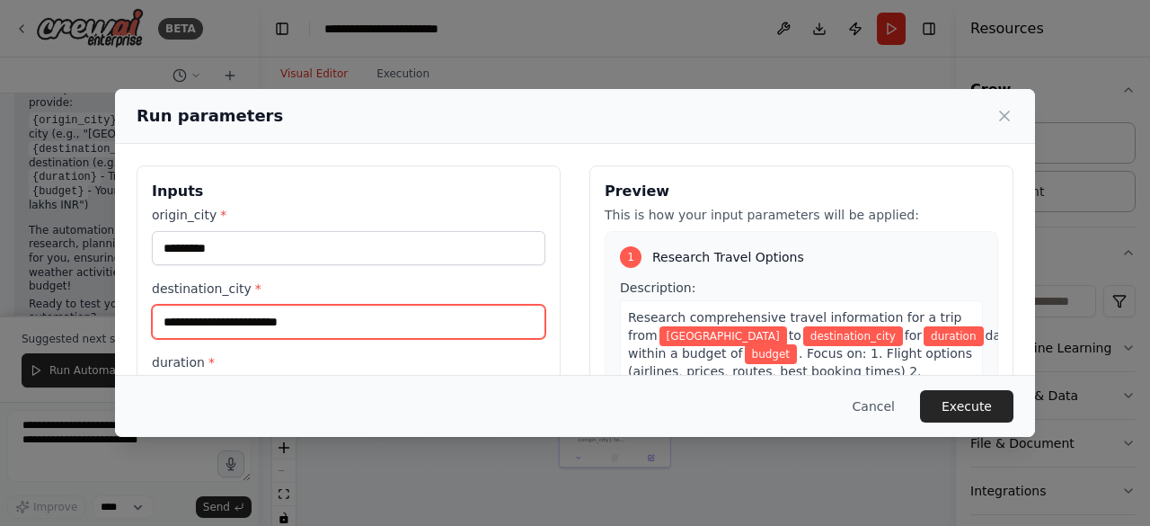
click at [279, 323] on input "destination_city *" at bounding box center [349, 322] width 394 height 34
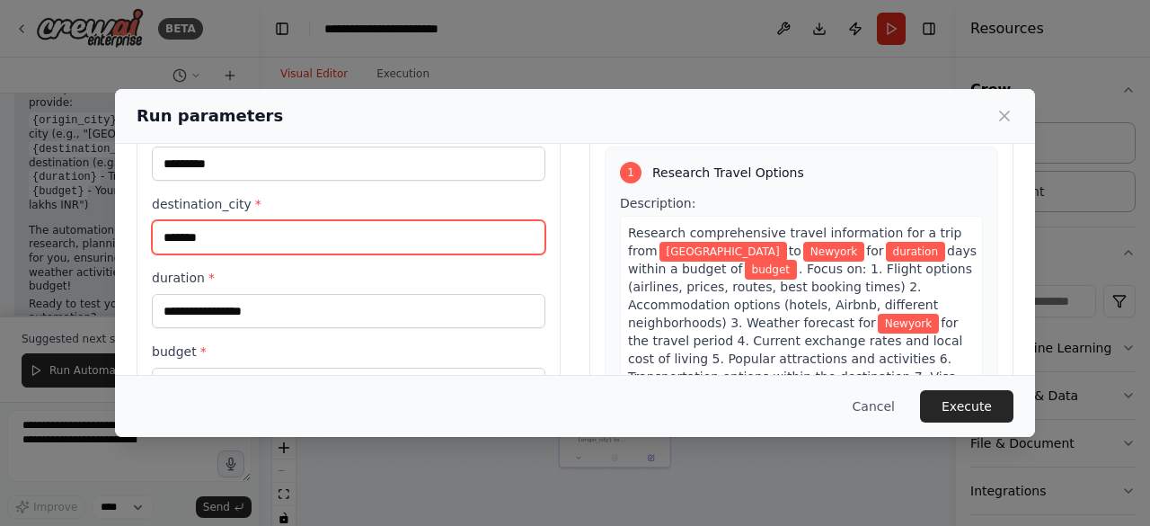
scroll to position [58, 0]
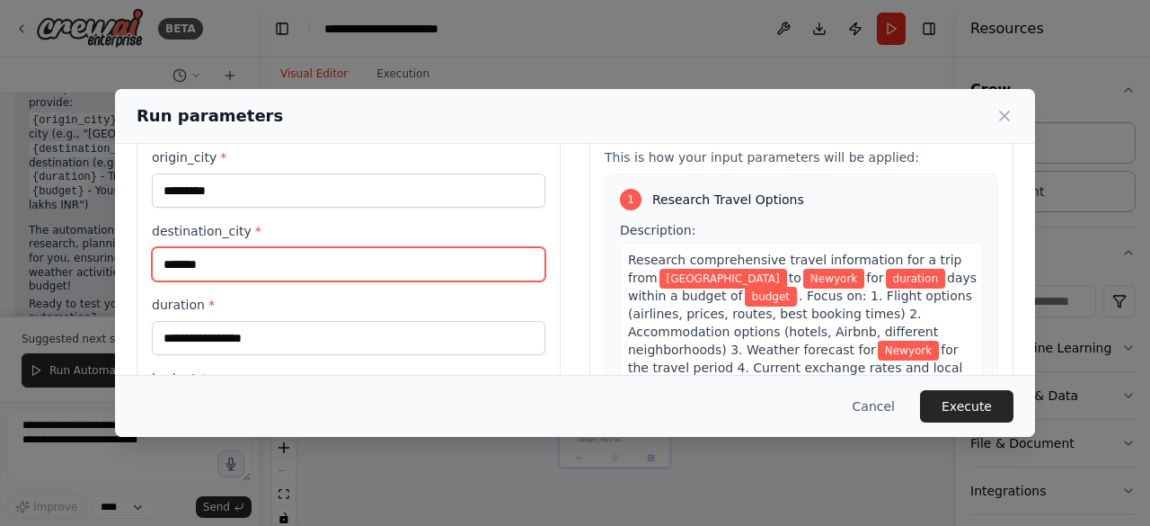
type input "*******"
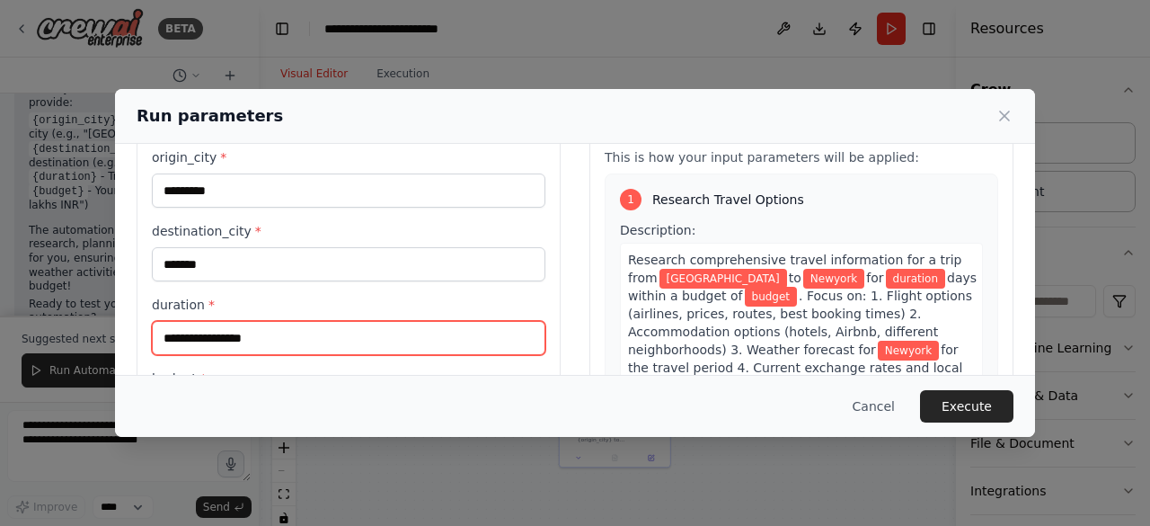
click at [252, 335] on input "duration *" at bounding box center [349, 338] width 394 height 34
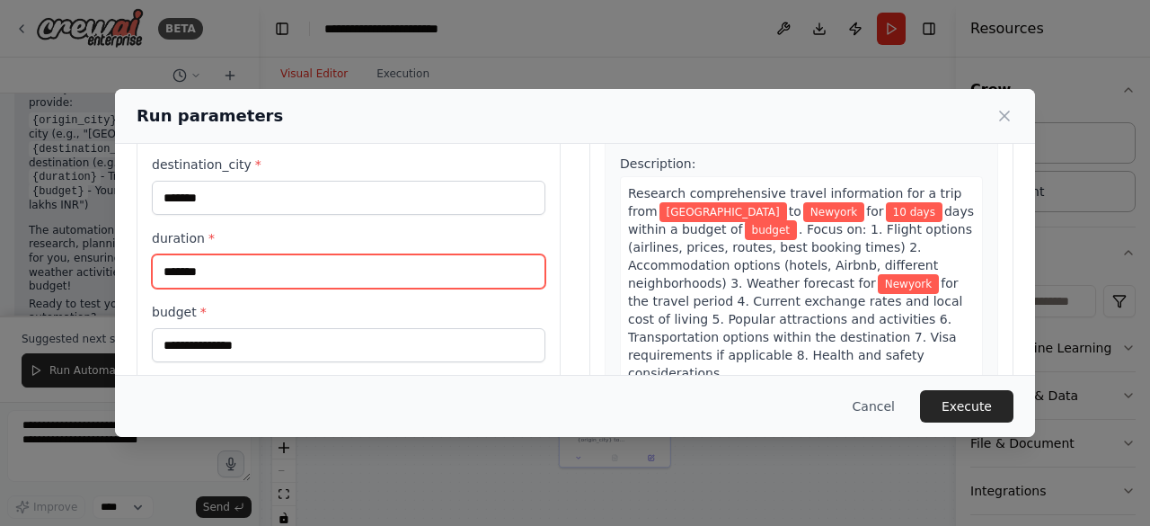
scroll to position [147, 0]
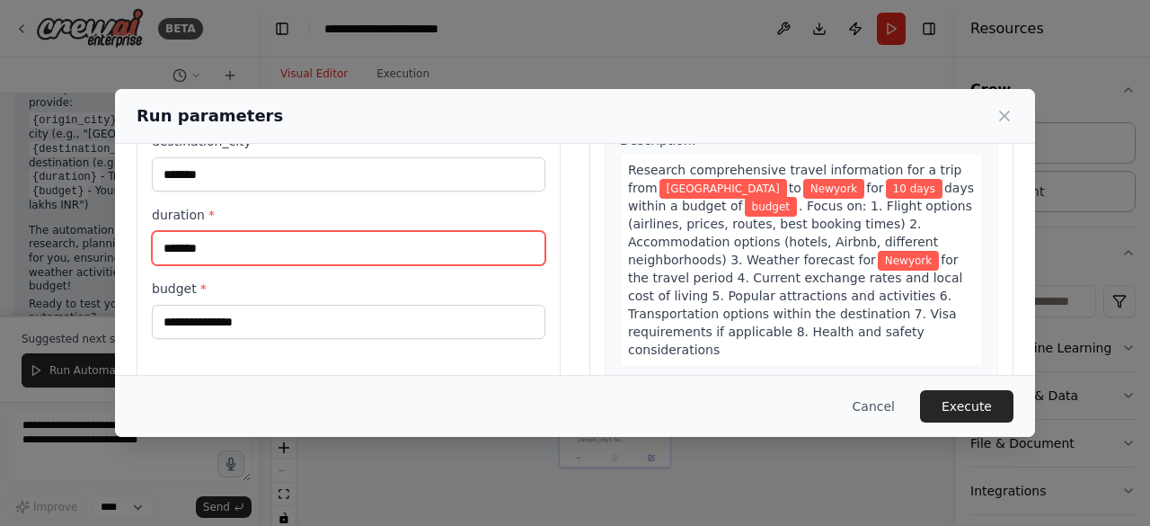
type input "*******"
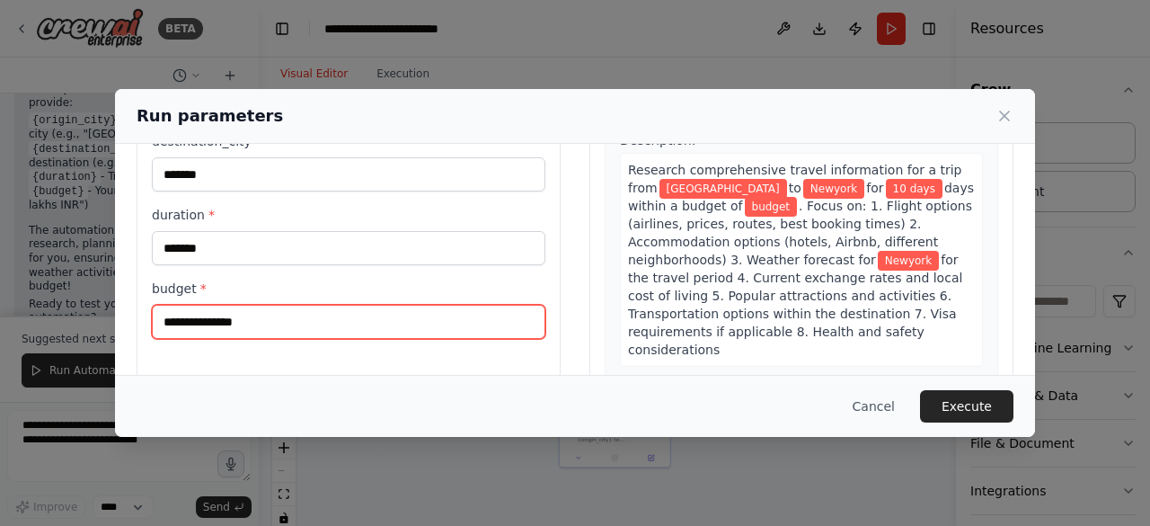
click at [270, 321] on input "budget *" at bounding box center [349, 322] width 394 height 34
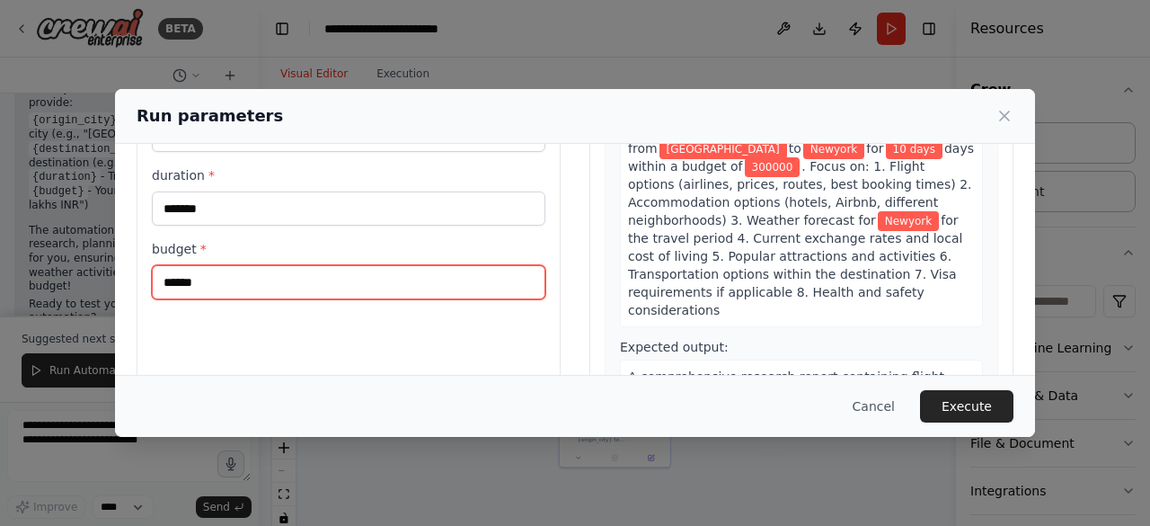
scroll to position [237, 0]
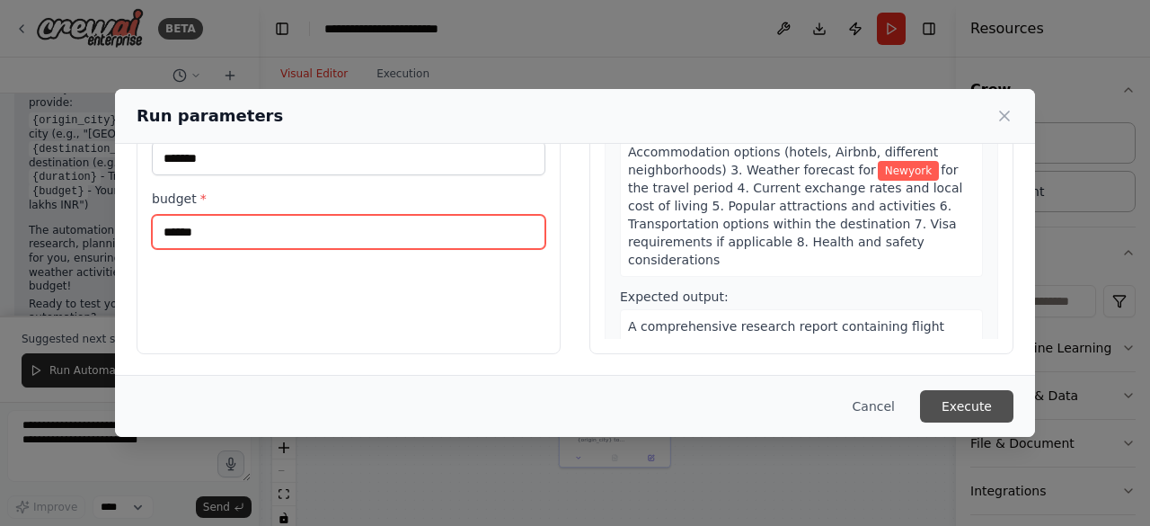
type input "******"
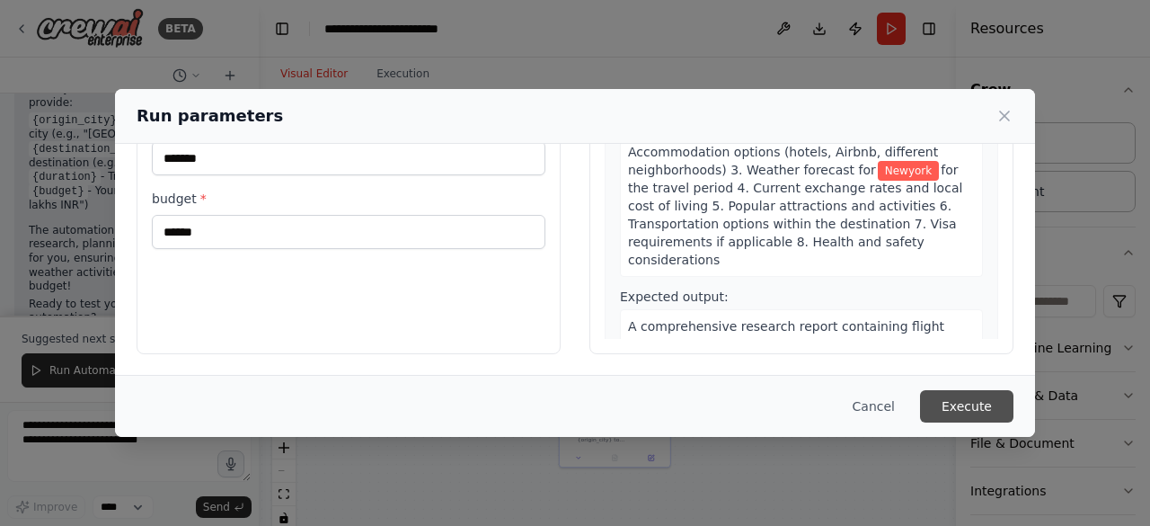
click at [956, 402] on button "Execute" at bounding box center [966, 406] width 93 height 32
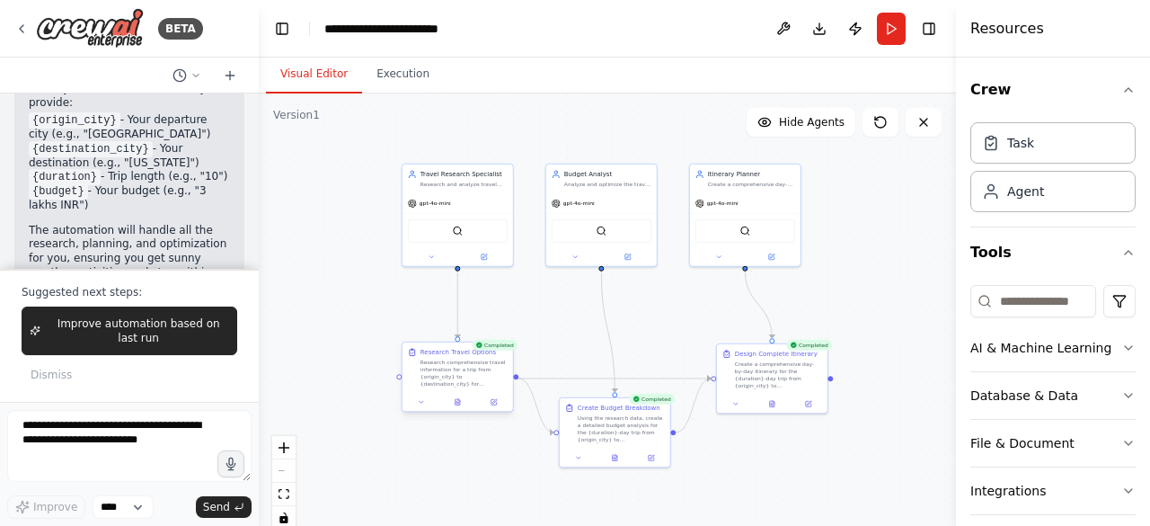
click at [464, 357] on div "Research Travel Options Research comprehensive travel information for a trip fr…" at bounding box center [463, 368] width 87 height 40
click at [456, 405] on icon at bounding box center [457, 401] width 7 height 7
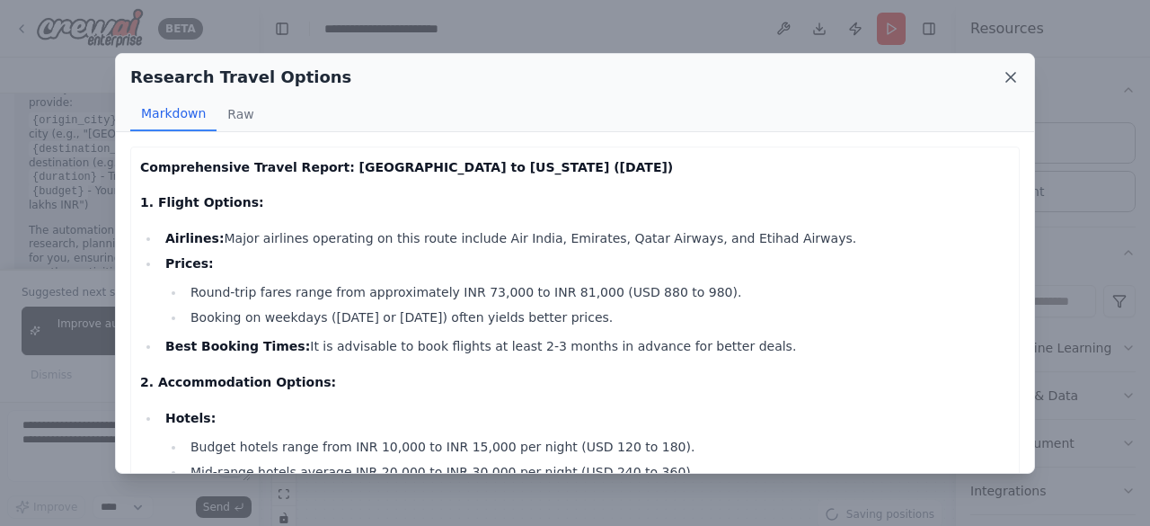
click at [1008, 76] on icon at bounding box center [1011, 77] width 18 height 18
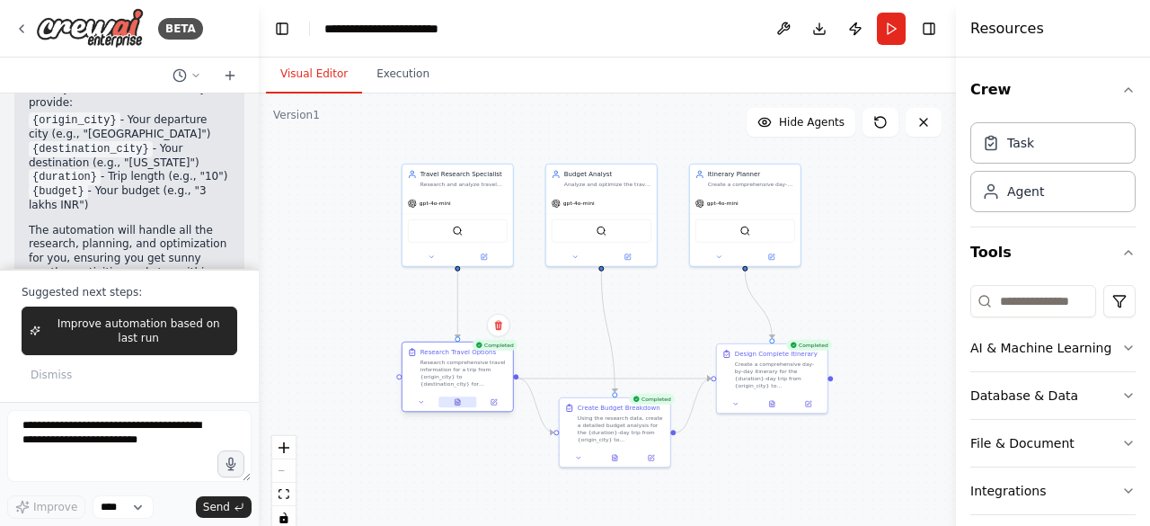
click at [458, 405] on icon at bounding box center [457, 401] width 7 height 7
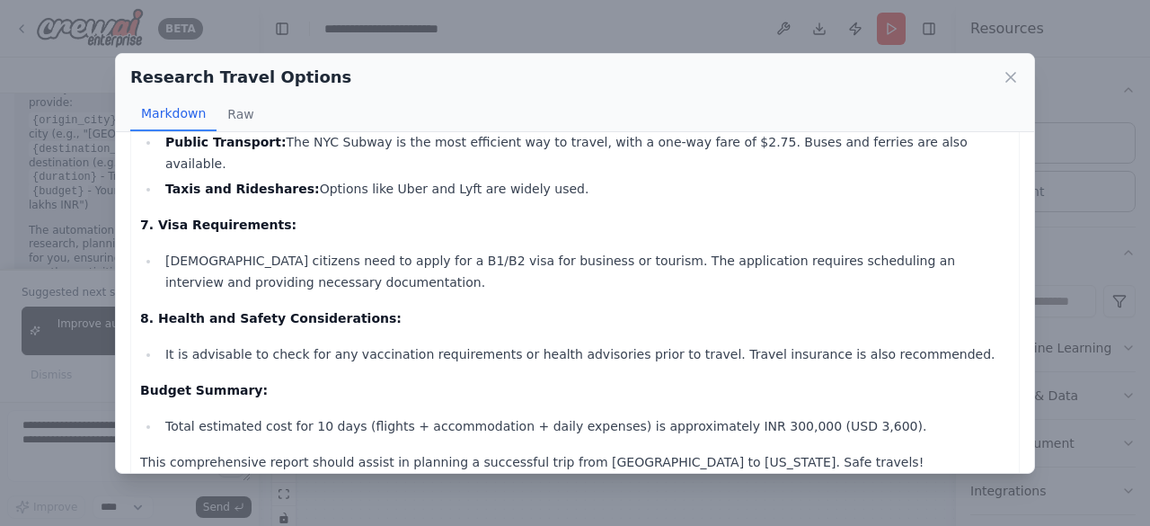
scroll to position [903, 0]
click at [1007, 78] on icon at bounding box center [1011, 77] width 18 height 18
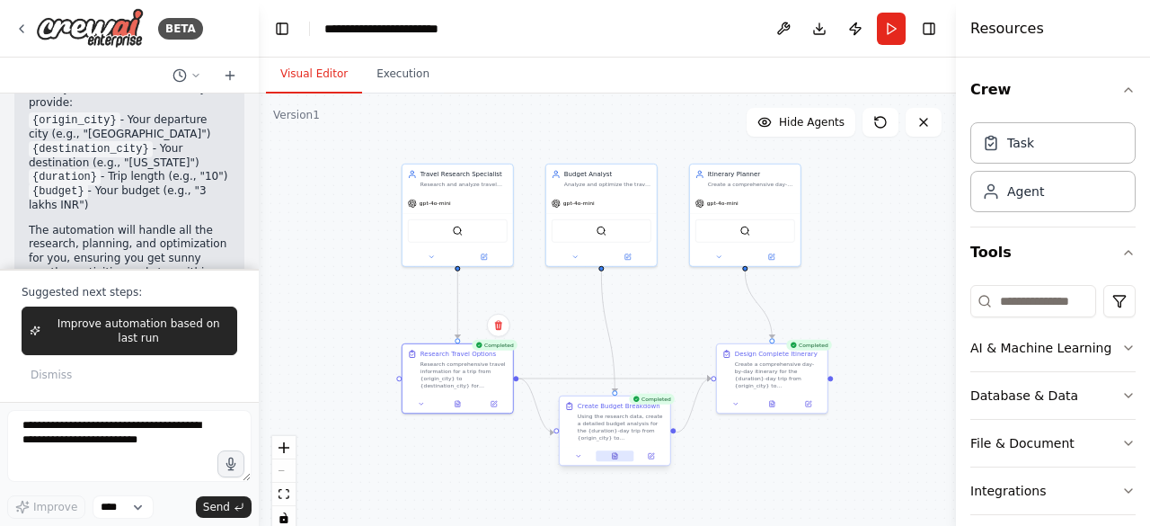
click at [622, 457] on button at bounding box center [615, 455] width 38 height 11
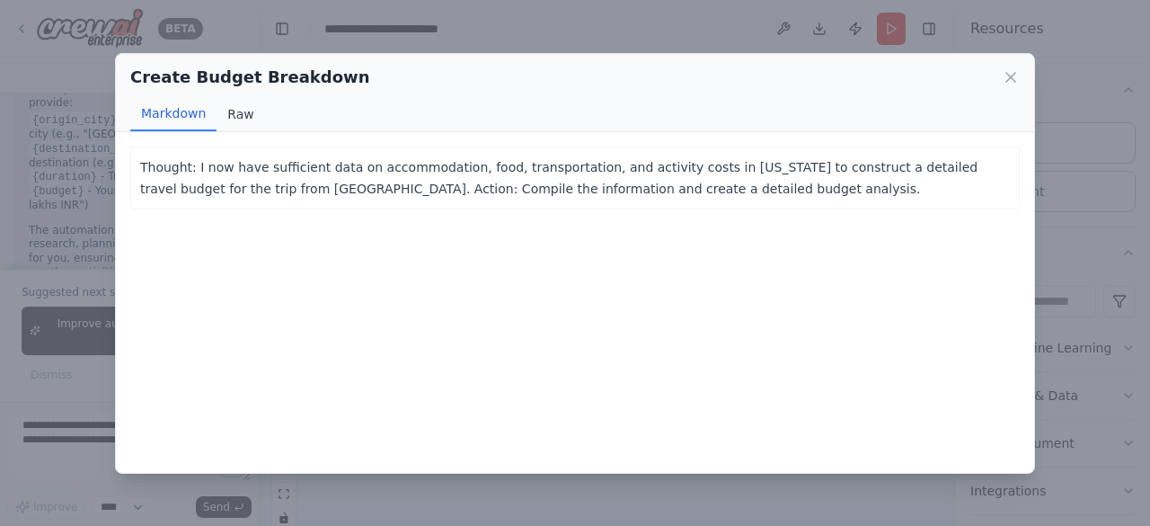
click at [232, 114] on button "Raw" at bounding box center [241, 114] width 48 height 34
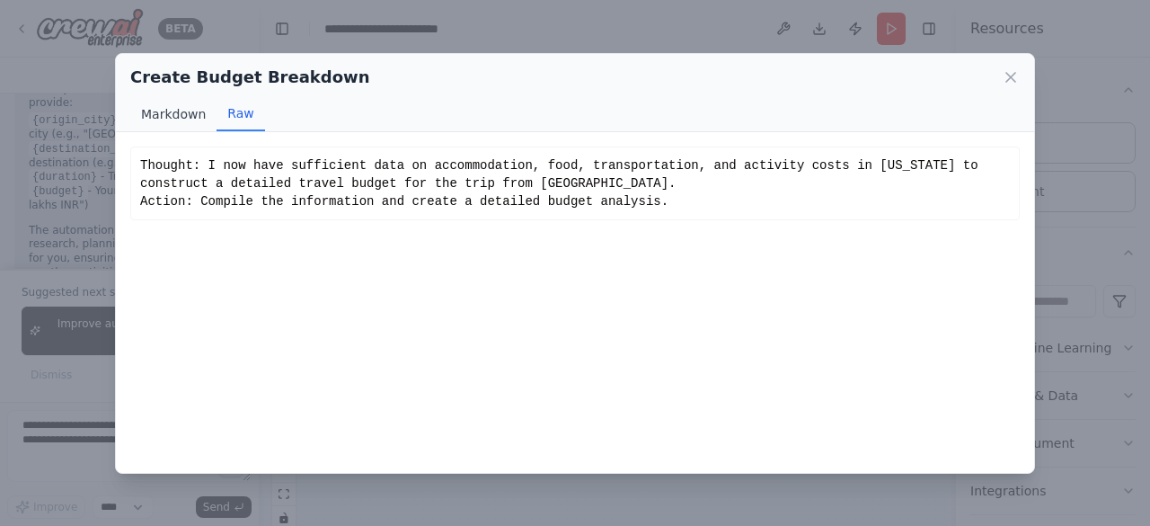
click at [174, 112] on button "Markdown" at bounding box center [173, 114] width 86 height 34
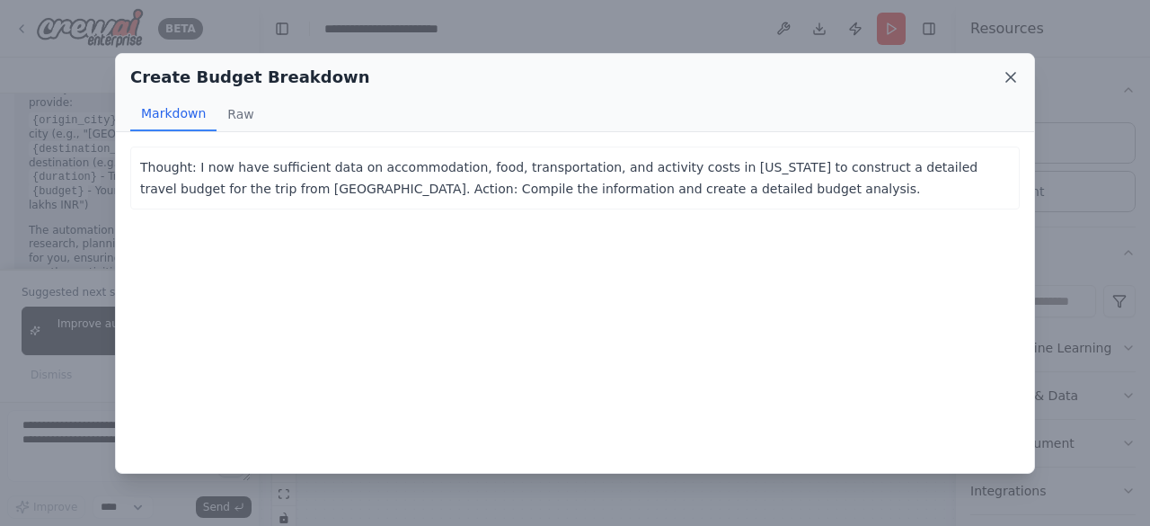
click at [1012, 84] on icon at bounding box center [1011, 77] width 18 height 18
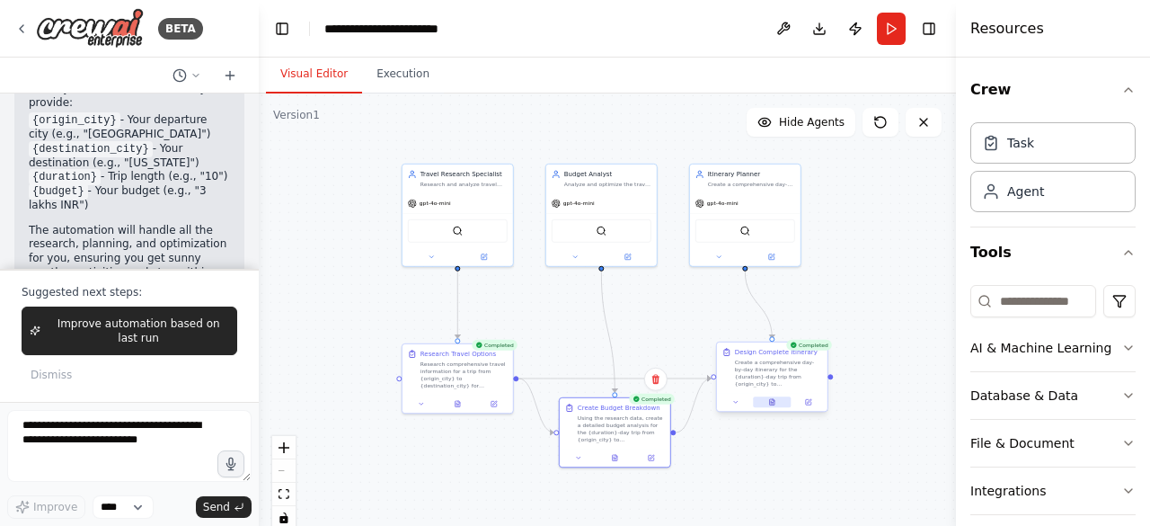
click at [777, 398] on button at bounding box center [772, 401] width 38 height 11
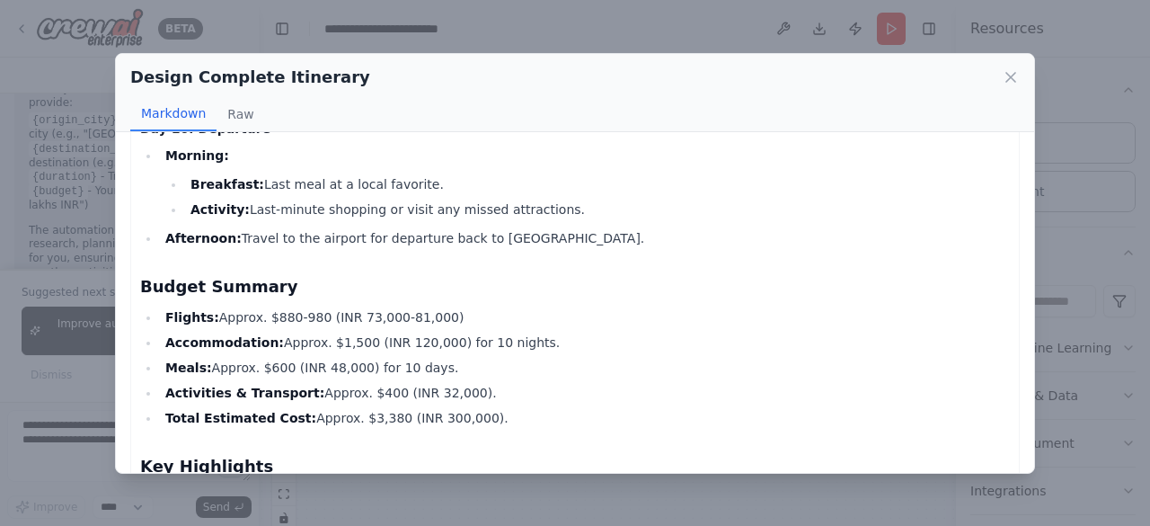
scroll to position [2538, 0]
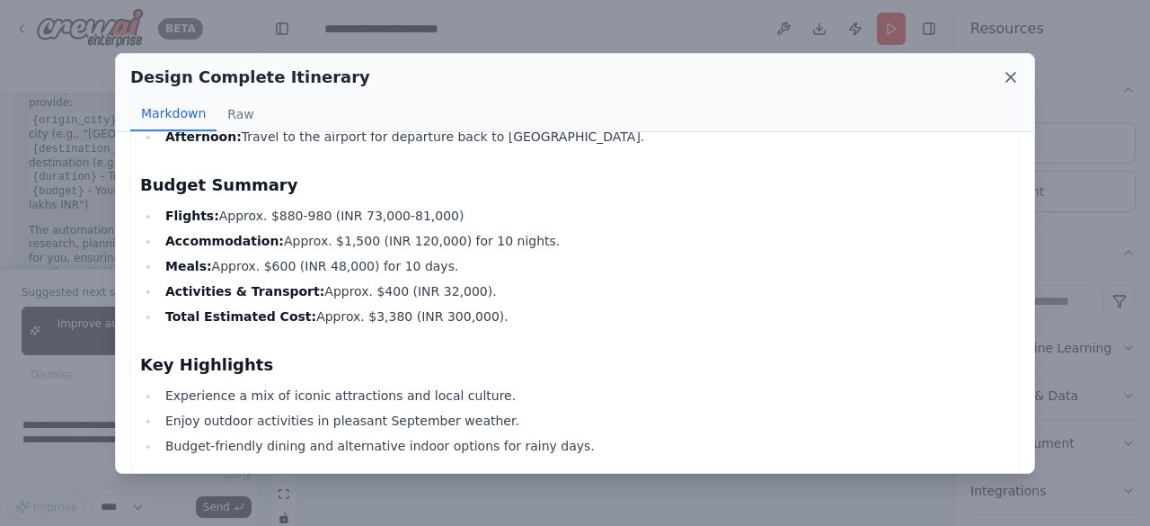
click at [1003, 82] on icon at bounding box center [1011, 77] width 18 height 18
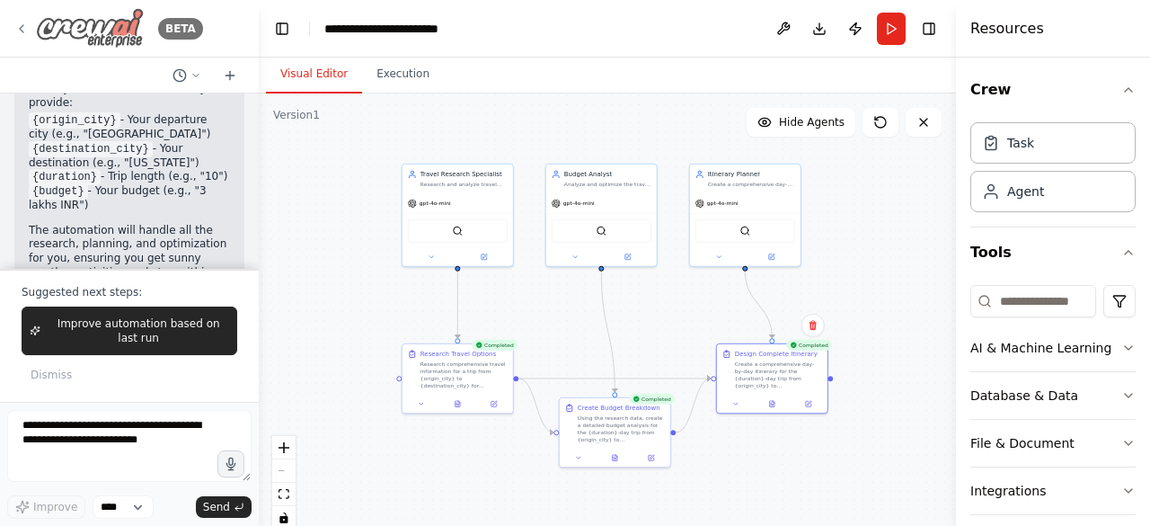
click at [22, 24] on icon at bounding box center [21, 29] width 14 height 14
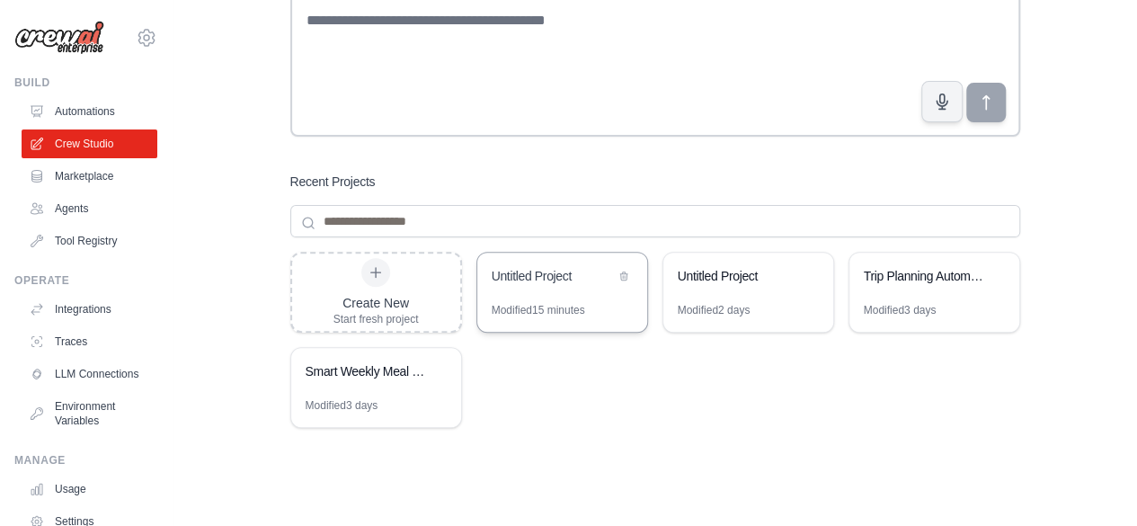
click at [542, 270] on div "Untitled Project" at bounding box center [552, 276] width 123 height 18
click at [896, 272] on div "Trip Planning Automation" at bounding box center [924, 276] width 123 height 18
click at [562, 277] on div "Untitled Project" at bounding box center [552, 276] width 123 height 18
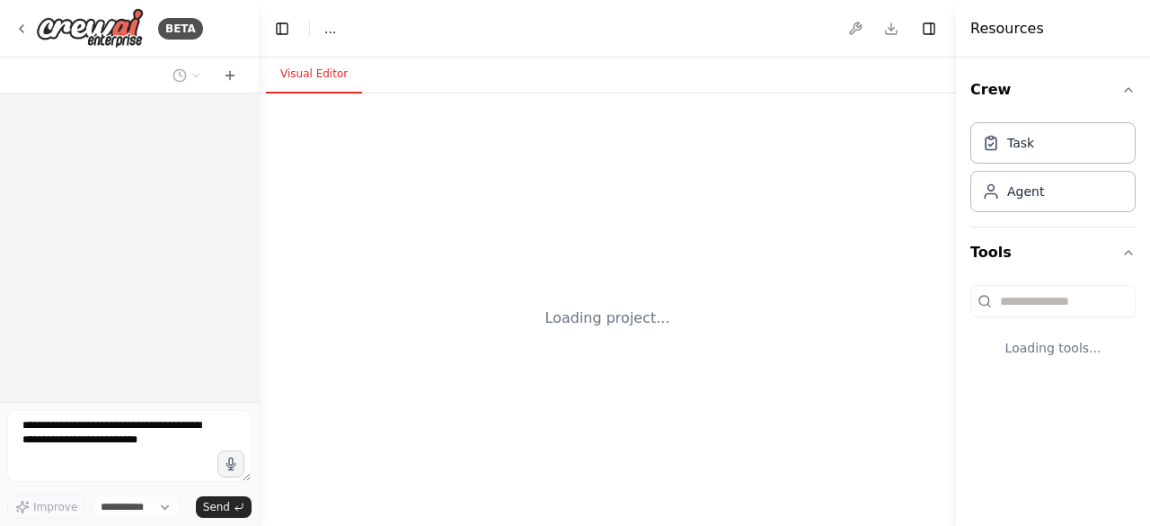
select select "****"
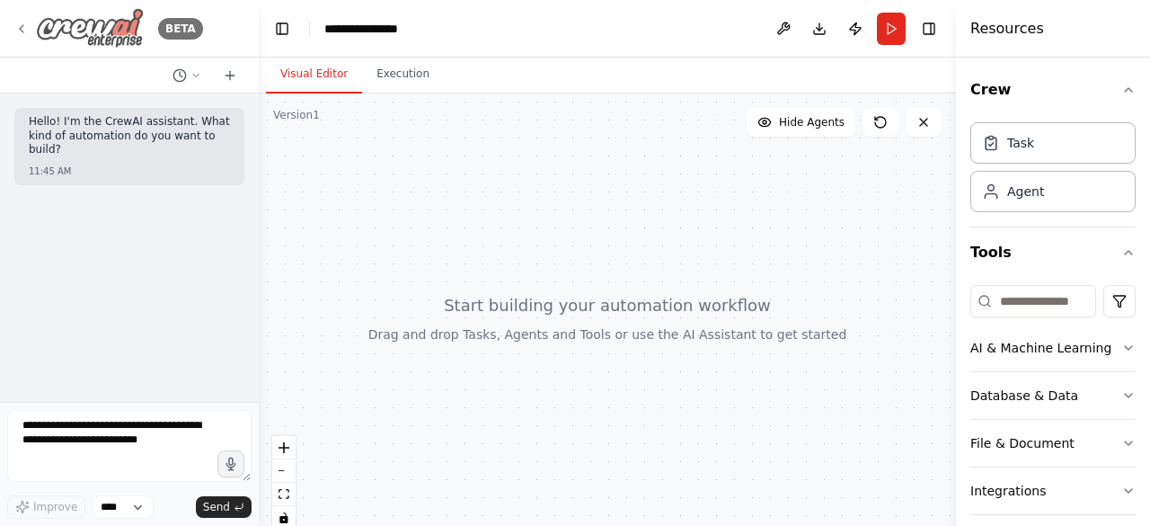
click at [25, 31] on icon at bounding box center [21, 29] width 14 height 14
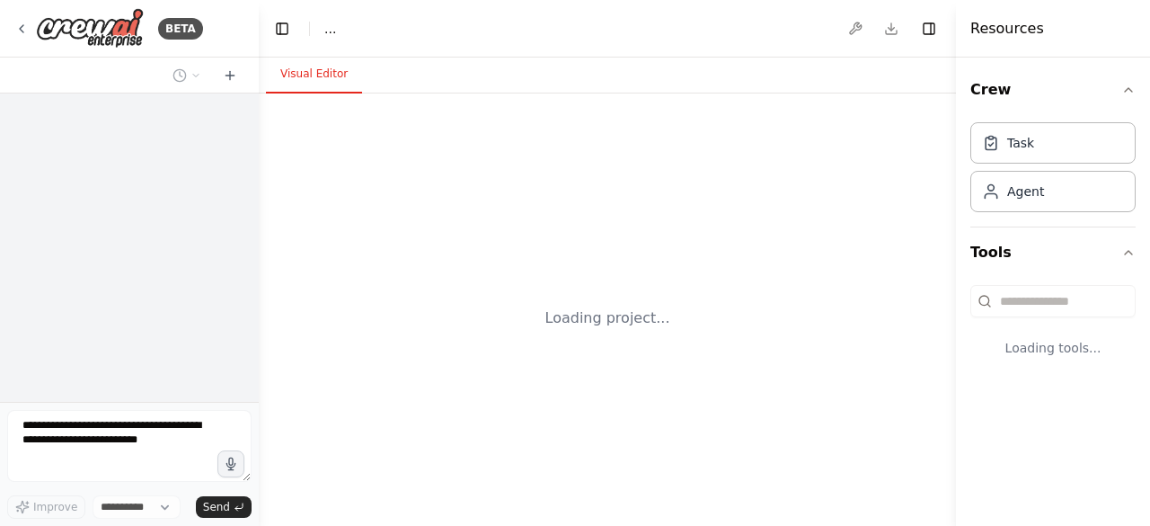
select select "****"
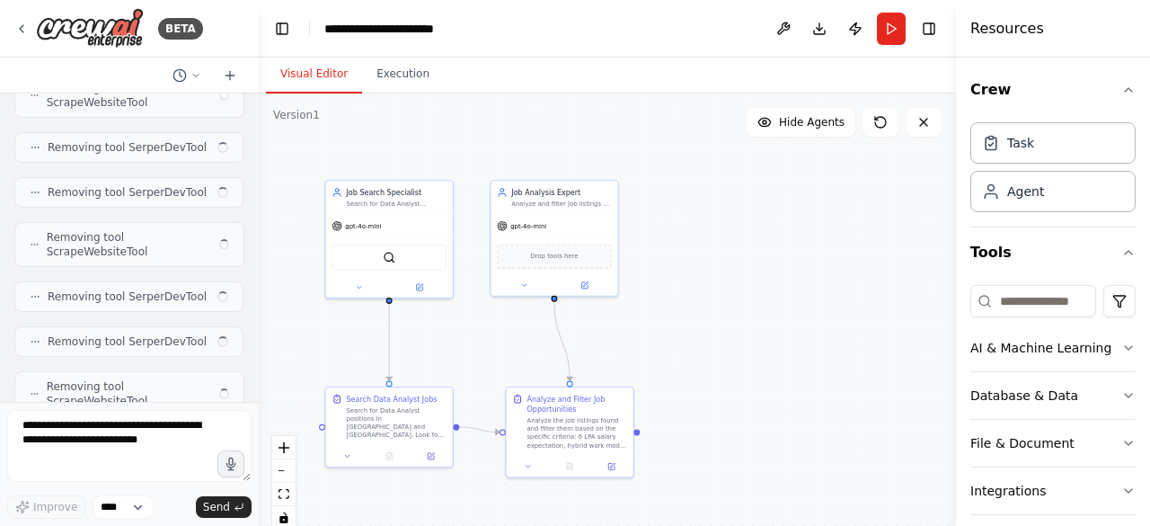
scroll to position [3321, 0]
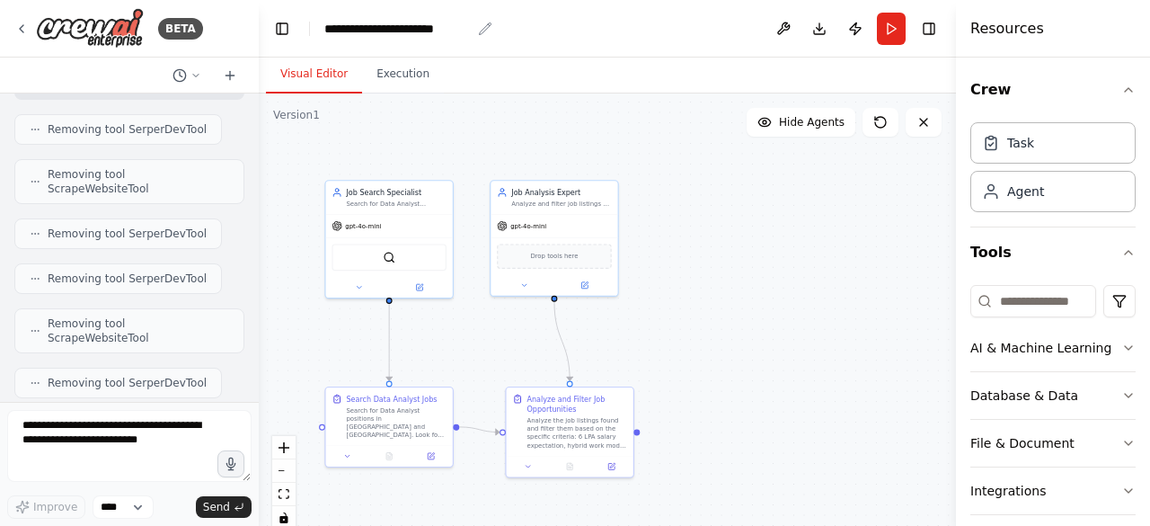
click at [394, 29] on div "**********" at bounding box center [397, 29] width 146 height 18
click at [470, 28] on div "**********" at bounding box center [397, 29] width 146 height 18
click at [448, 24] on div "**********" at bounding box center [397, 29] width 146 height 18
click at [467, 30] on div "**********" at bounding box center [397, 29] width 146 height 18
drag, startPoint x: 470, startPoint y: 30, endPoint x: 306, endPoint y: 30, distance: 163.5
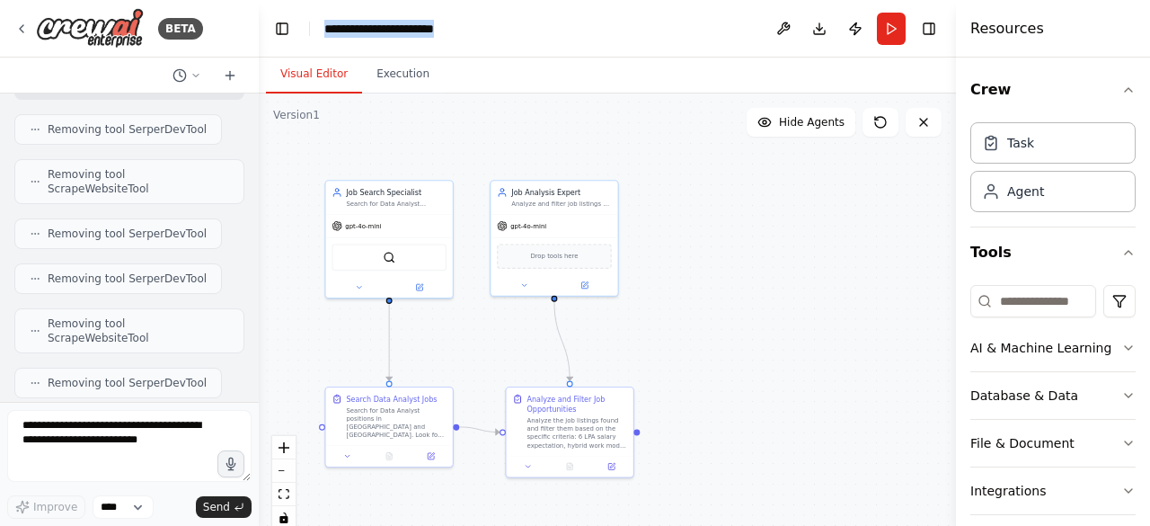
click at [306, 30] on header "**********" at bounding box center [607, 29] width 697 height 58
click at [487, 13] on header "**********" at bounding box center [607, 29] width 697 height 58
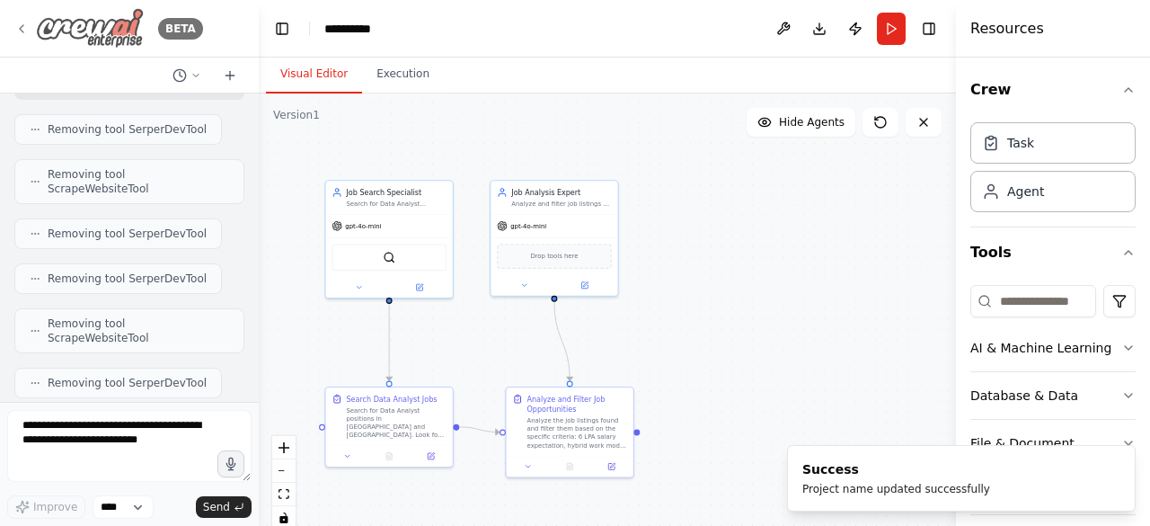
click at [26, 28] on icon at bounding box center [21, 29] width 14 height 14
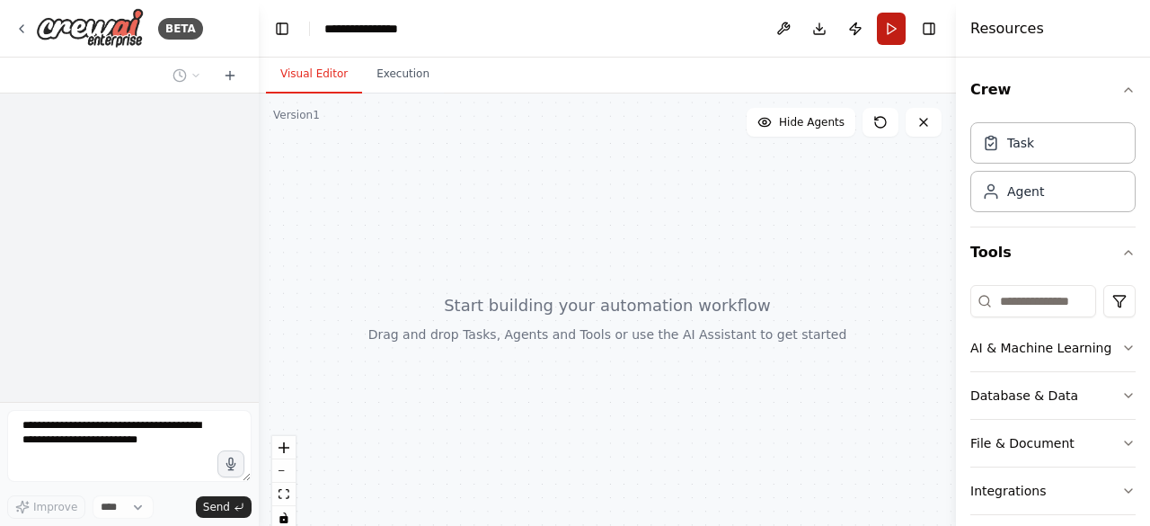
click at [889, 26] on button "Run" at bounding box center [891, 29] width 29 height 32
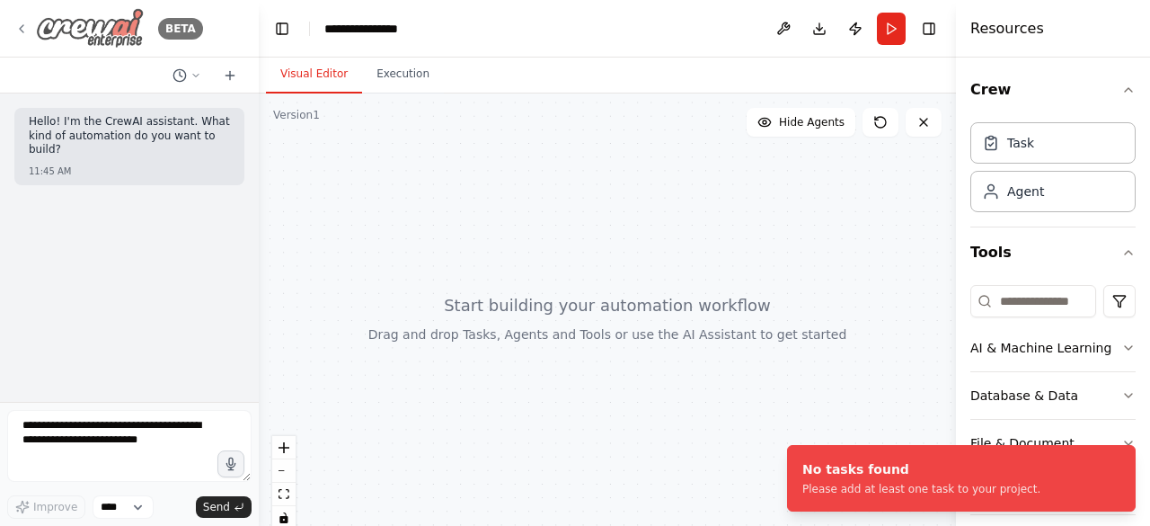
click at [22, 23] on icon at bounding box center [21, 29] width 14 height 14
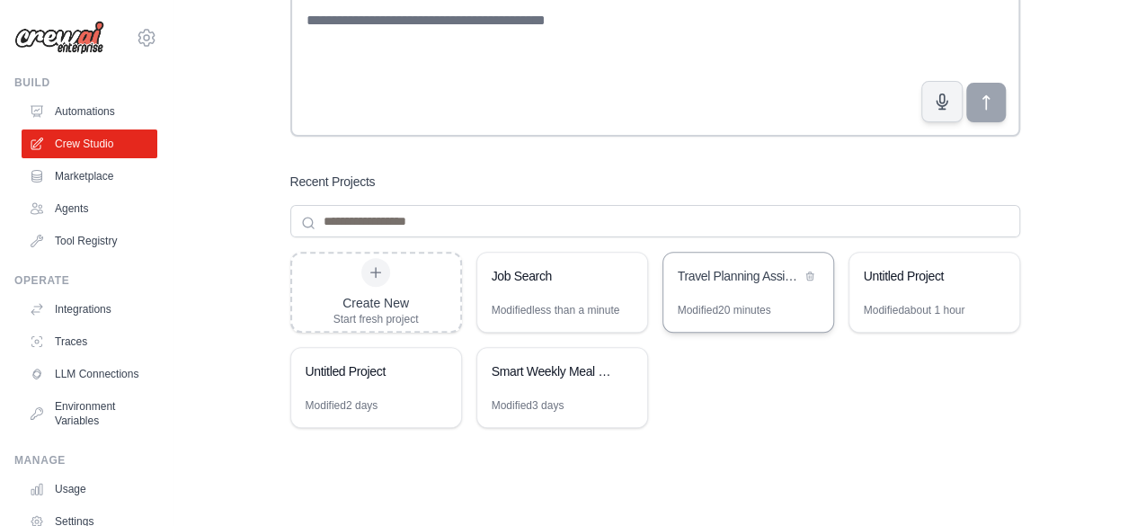
click at [730, 274] on div "Travel Planning Assistant" at bounding box center [738, 276] width 123 height 18
click at [502, 270] on div "Job Search" at bounding box center [552, 276] width 123 height 18
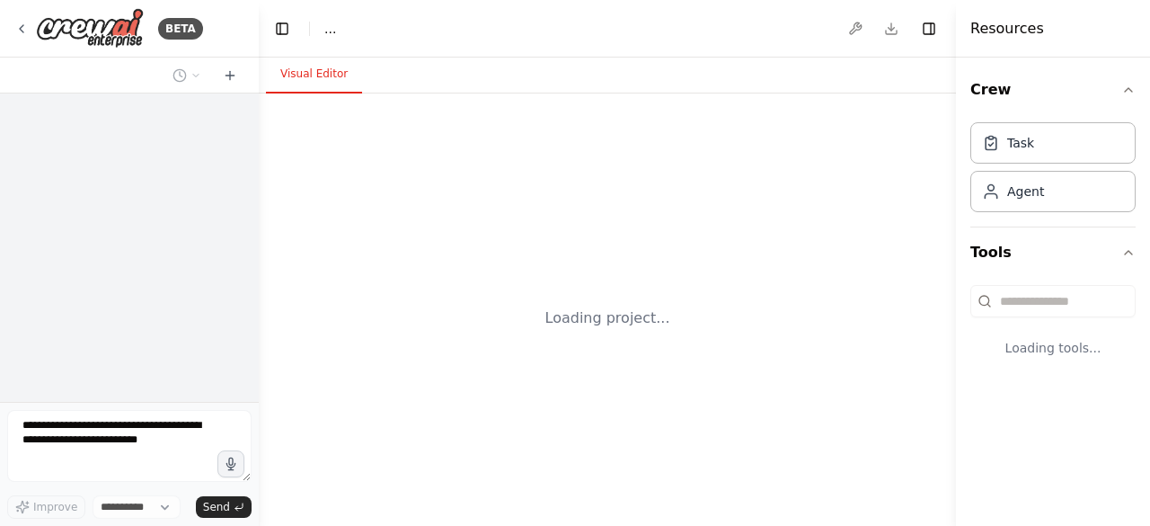
select select "****"
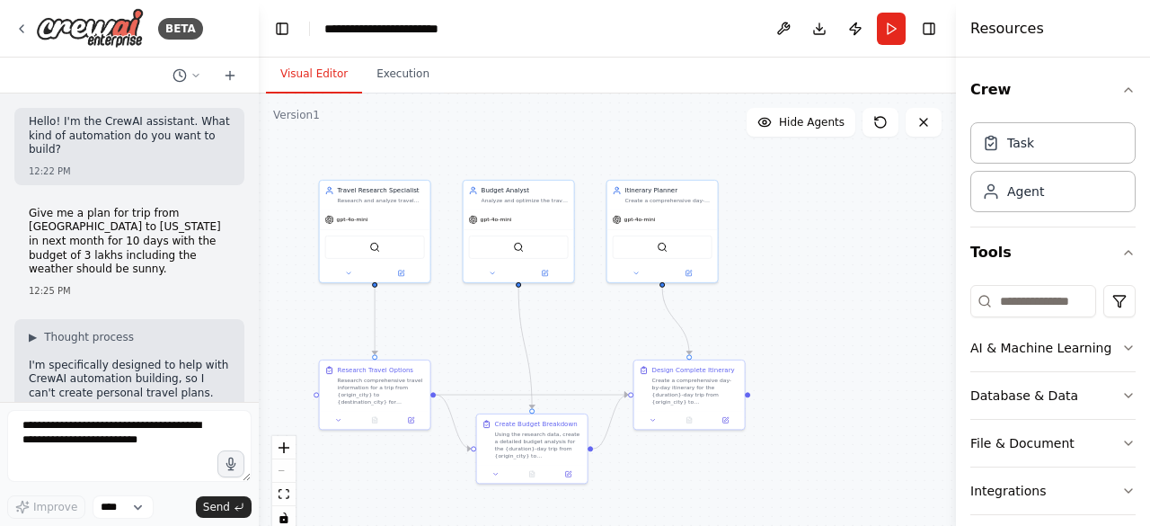
scroll to position [1641, 0]
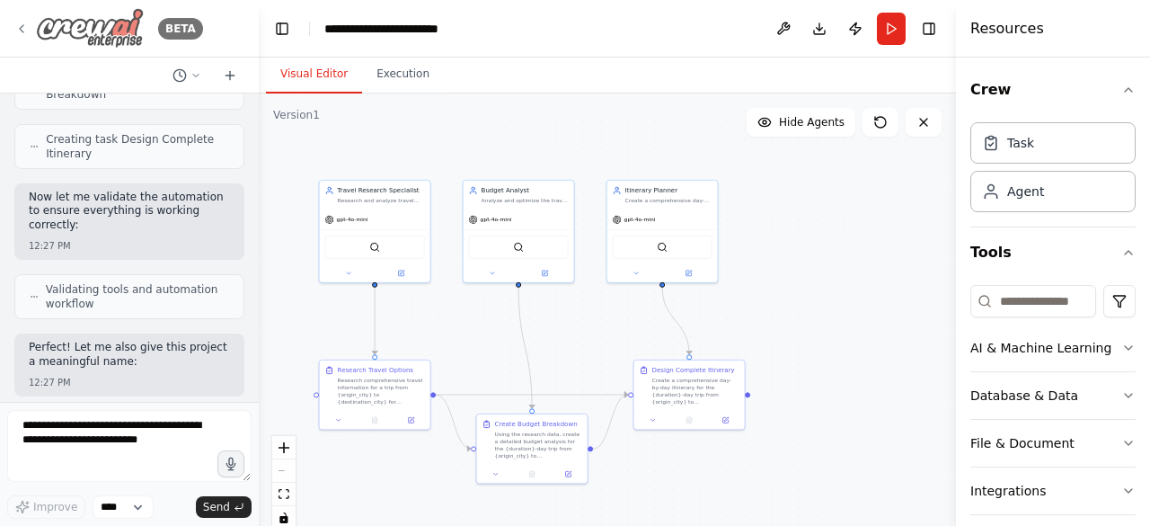
click at [22, 33] on icon at bounding box center [21, 29] width 14 height 14
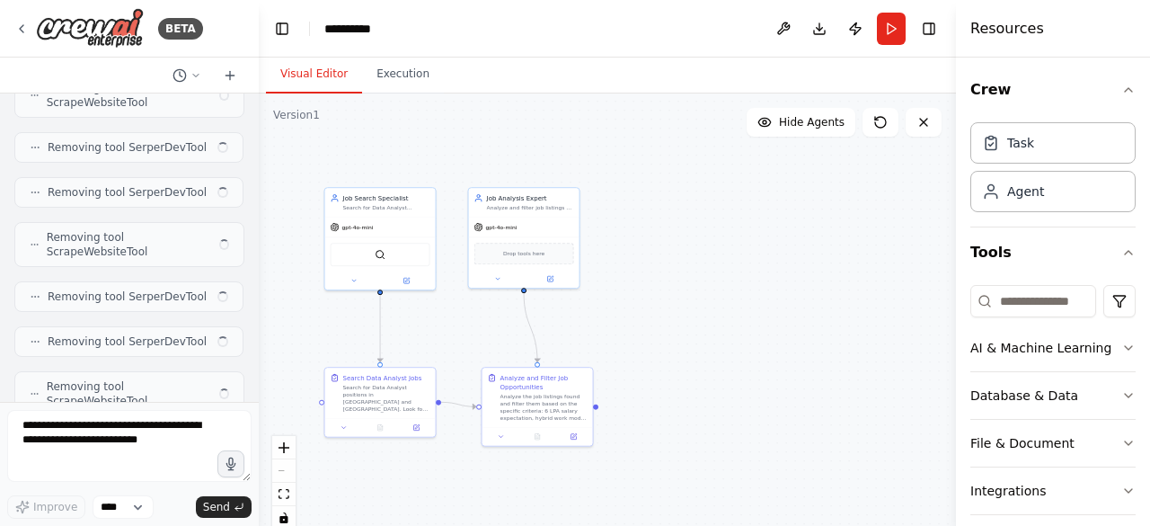
scroll to position [3321, 0]
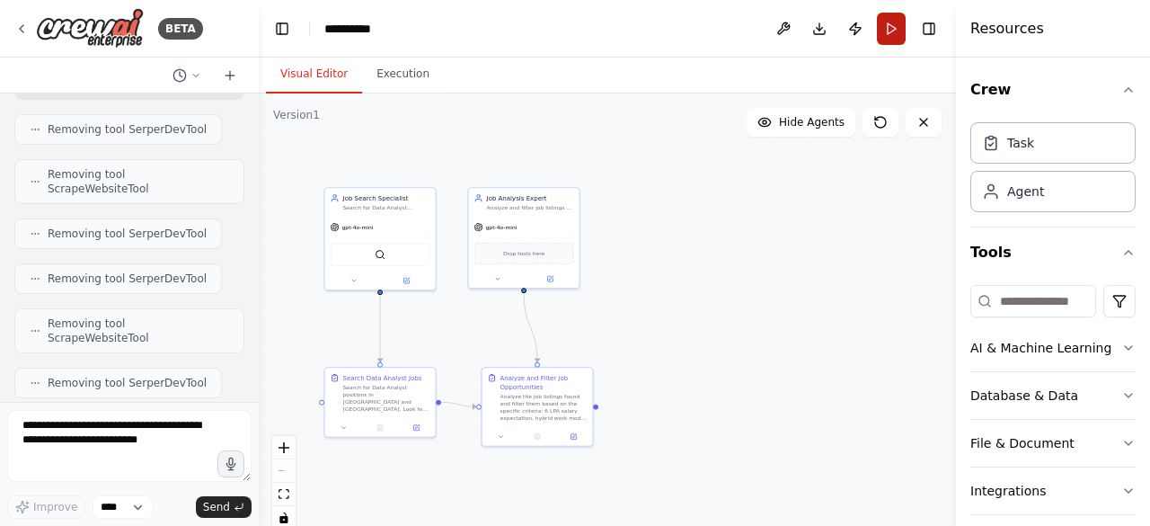
click at [894, 30] on button "Run" at bounding box center [891, 29] width 29 height 32
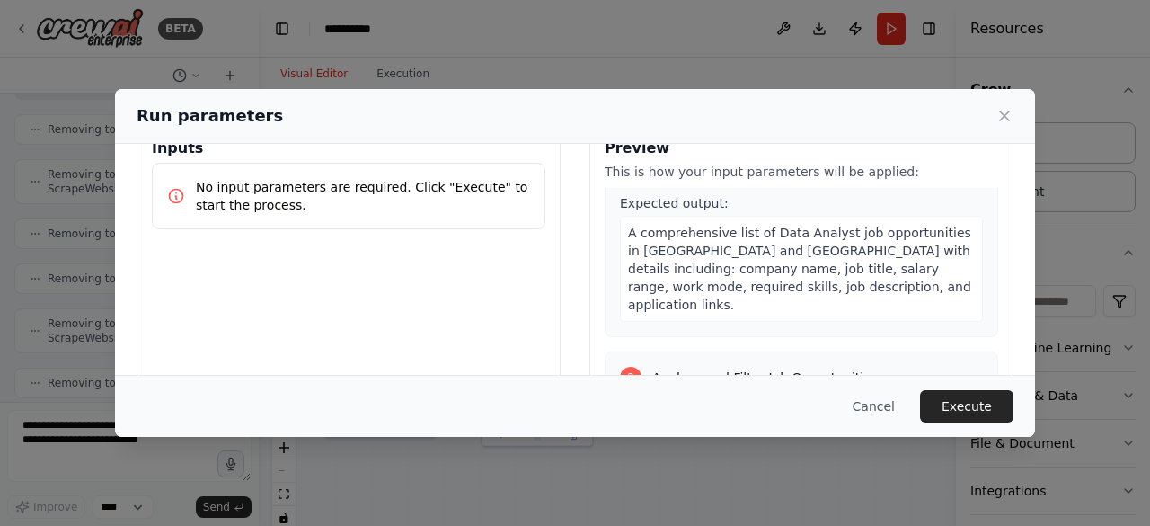
scroll to position [0, 0]
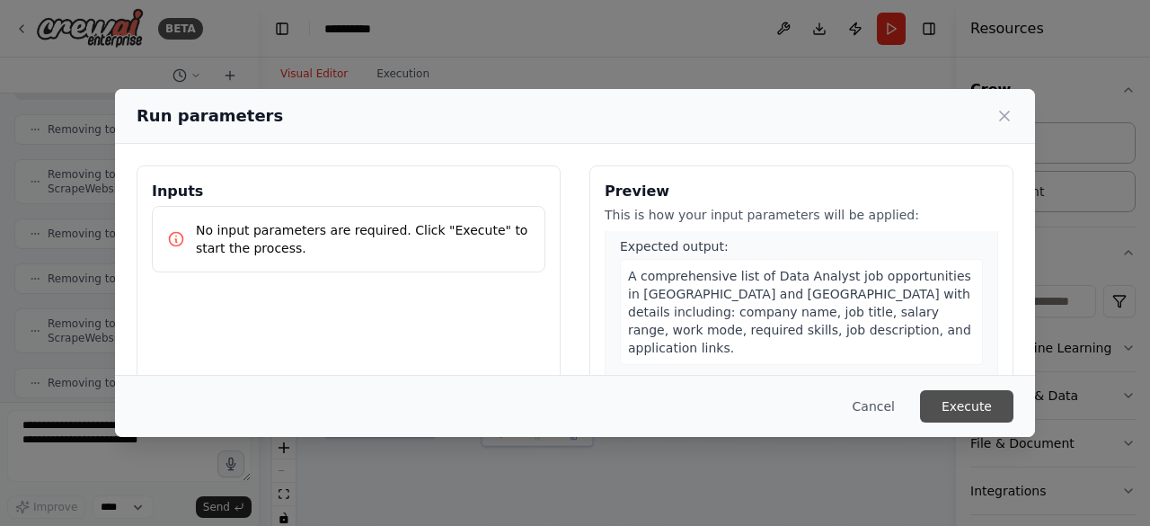
click at [968, 408] on button "Execute" at bounding box center [966, 406] width 93 height 32
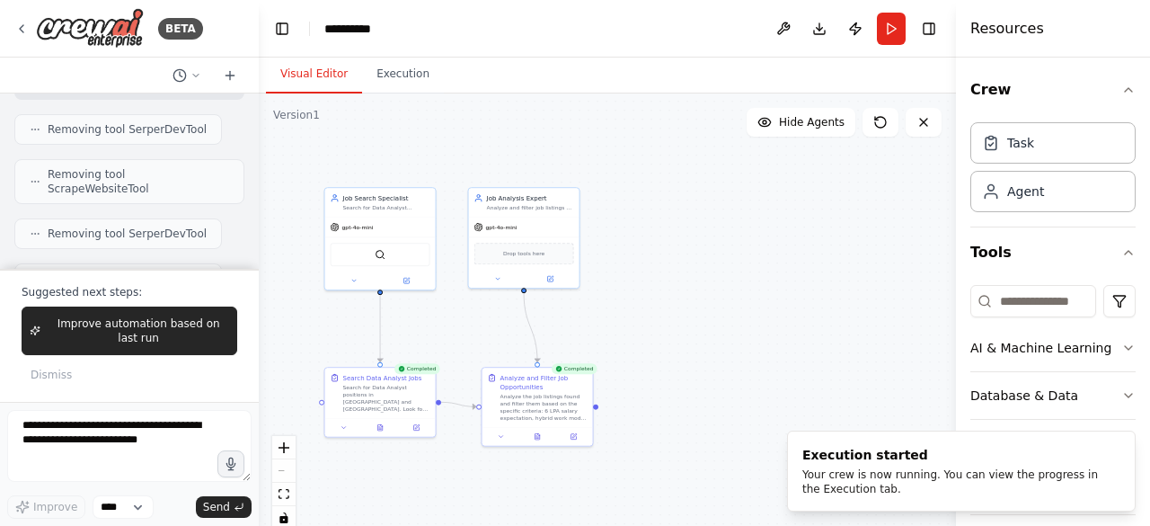
scroll to position [3349, 0]
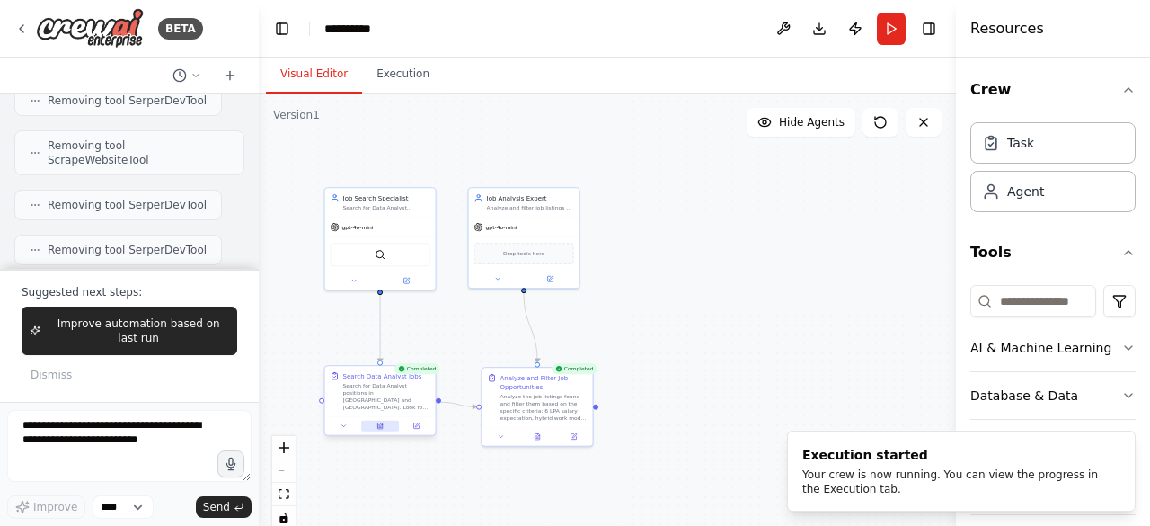
click at [383, 423] on icon at bounding box center [379, 425] width 7 height 7
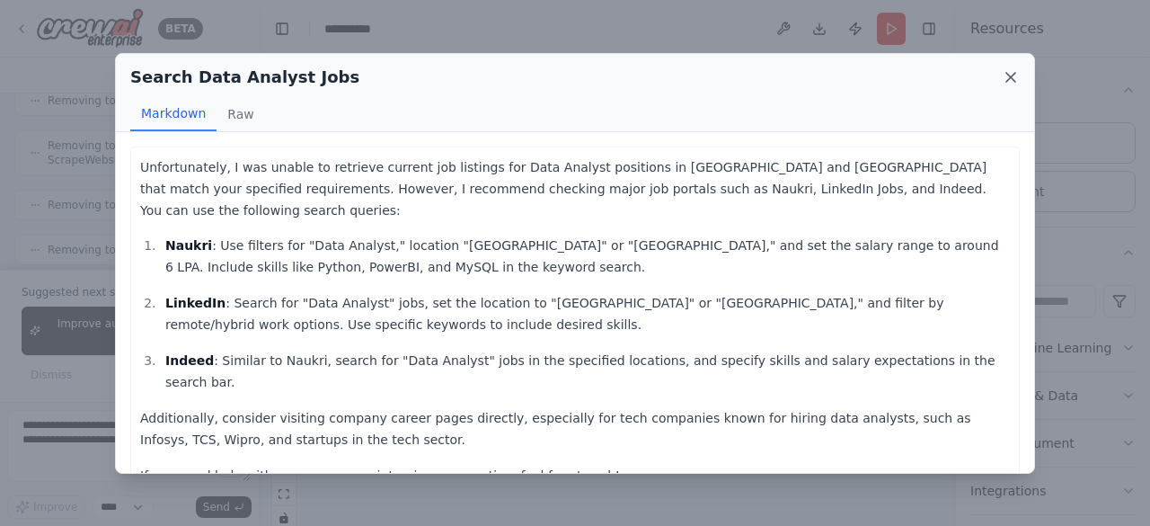
click at [1011, 77] on icon at bounding box center [1010, 77] width 9 height 9
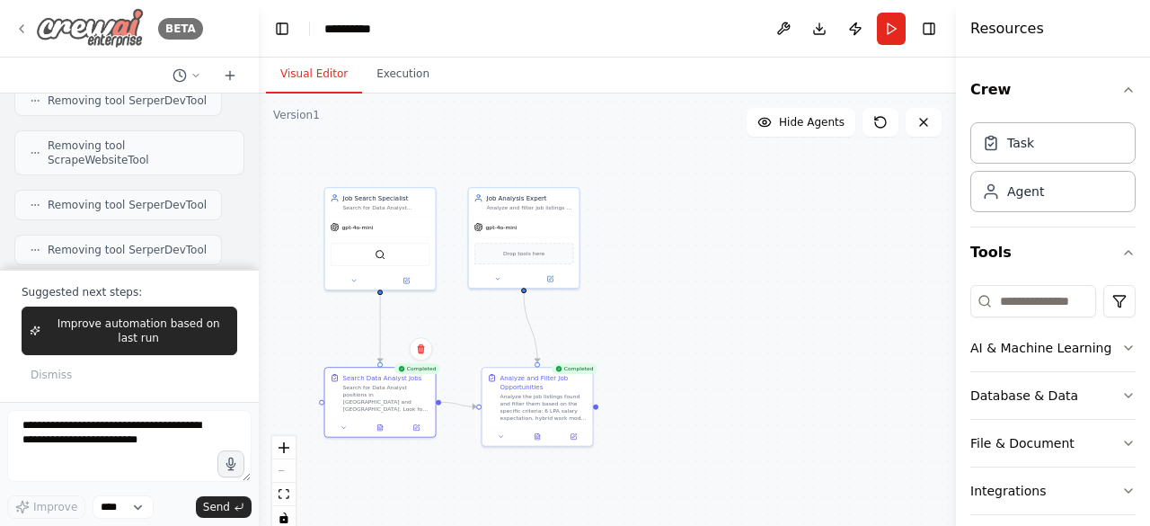
click at [25, 23] on icon at bounding box center [21, 29] width 14 height 14
